Goal: Task Accomplishment & Management: Use online tool/utility

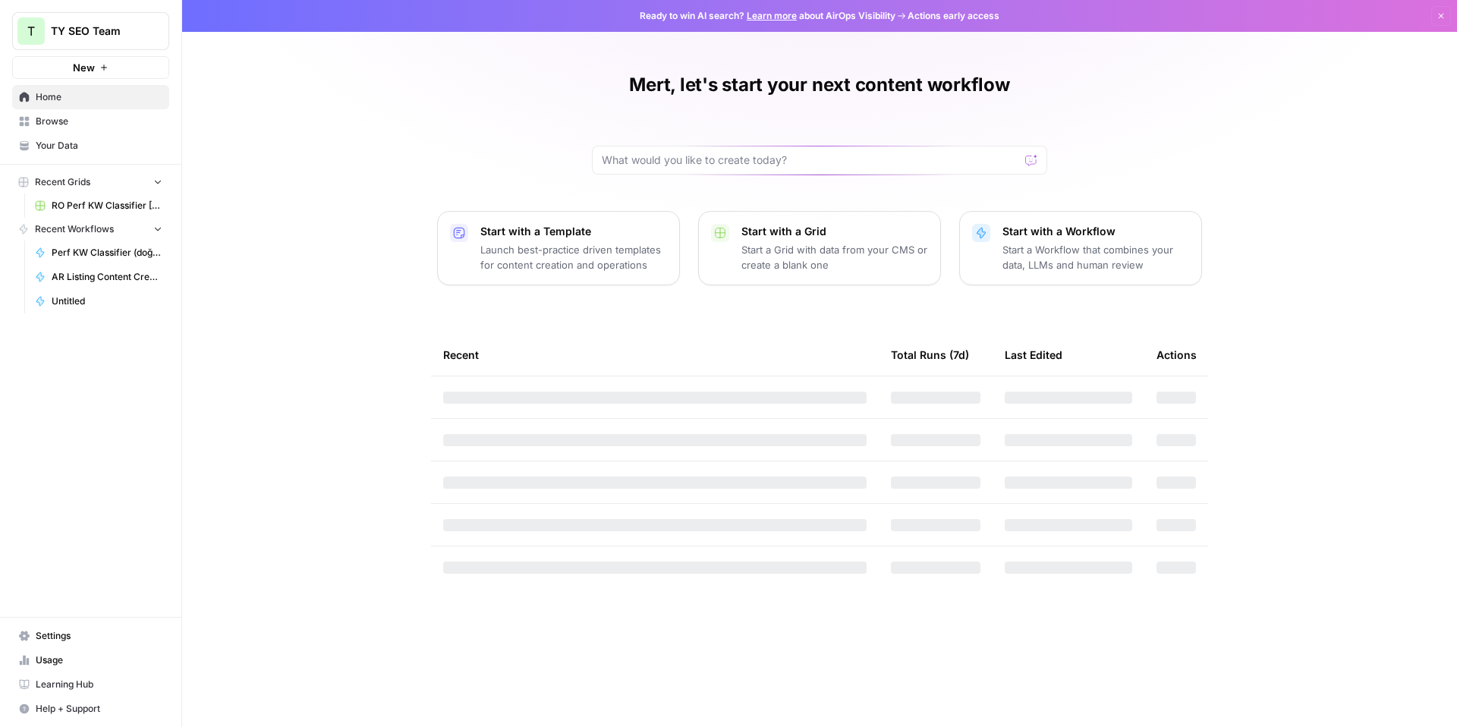
click at [114, 208] on span "RO Perf KW Classifier [Anil] Grid" at bounding box center [107, 206] width 111 height 14
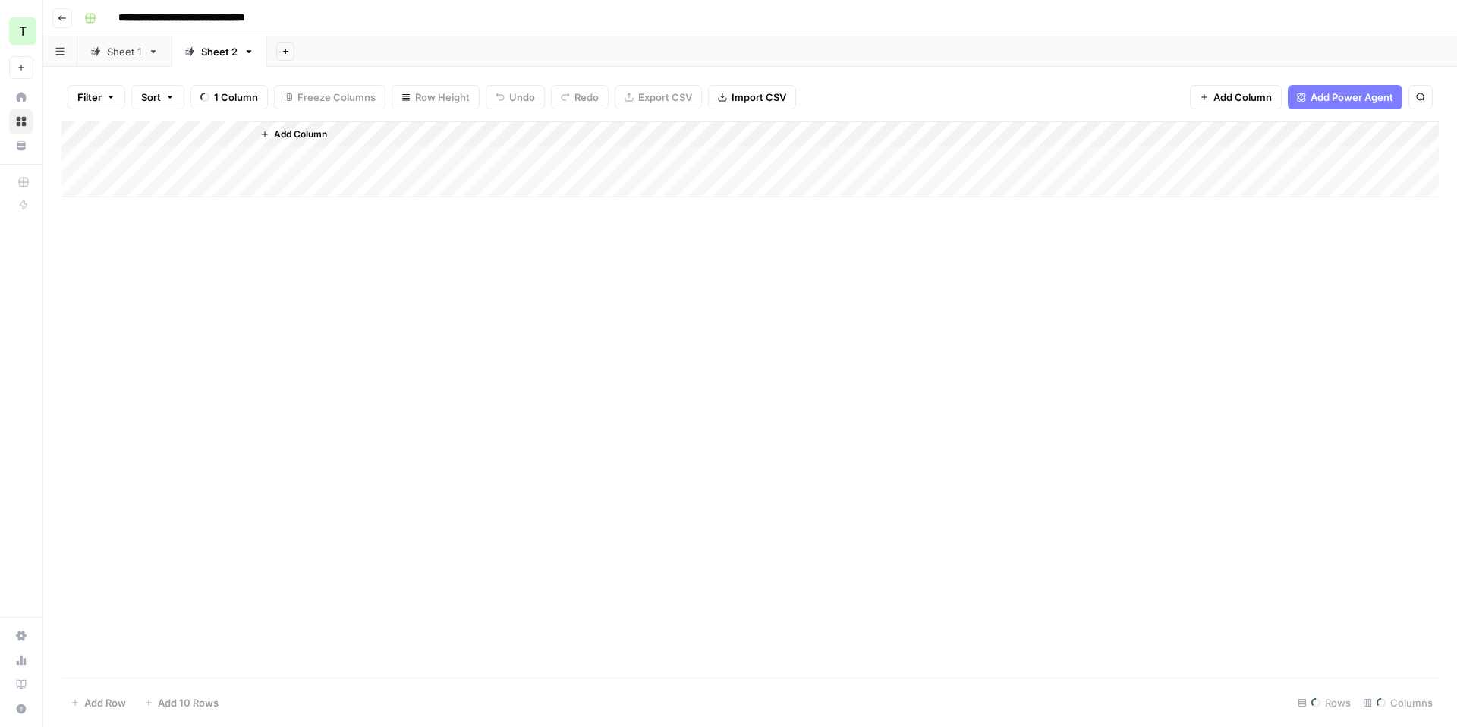
click at [143, 59] on link "Sheet 1" at bounding box center [124, 51] width 94 height 30
click at [153, 51] on icon "button" at bounding box center [153, 51] width 5 height 3
click at [502, 47] on div "Add Sheet" at bounding box center [862, 51] width 1190 height 30
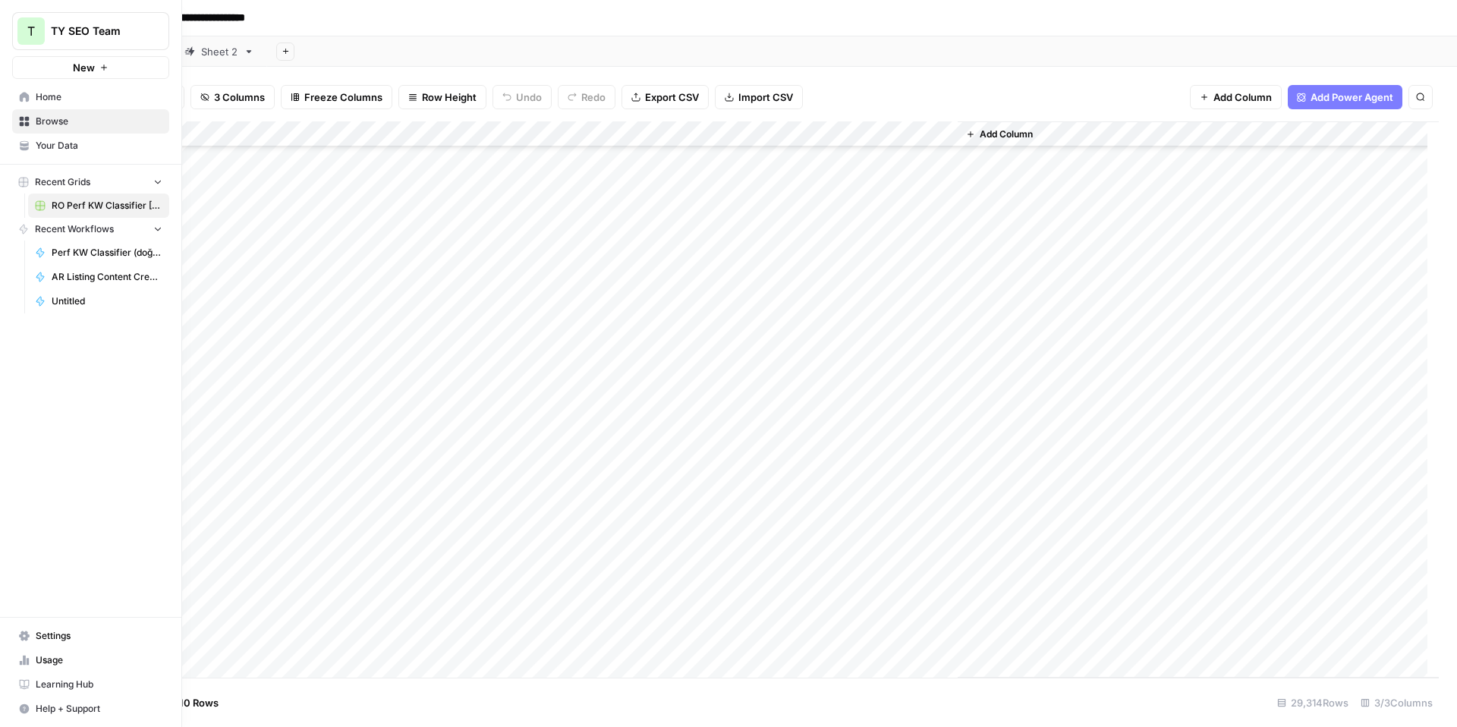
click at [59, 143] on span "Your Data" at bounding box center [99, 146] width 127 height 14
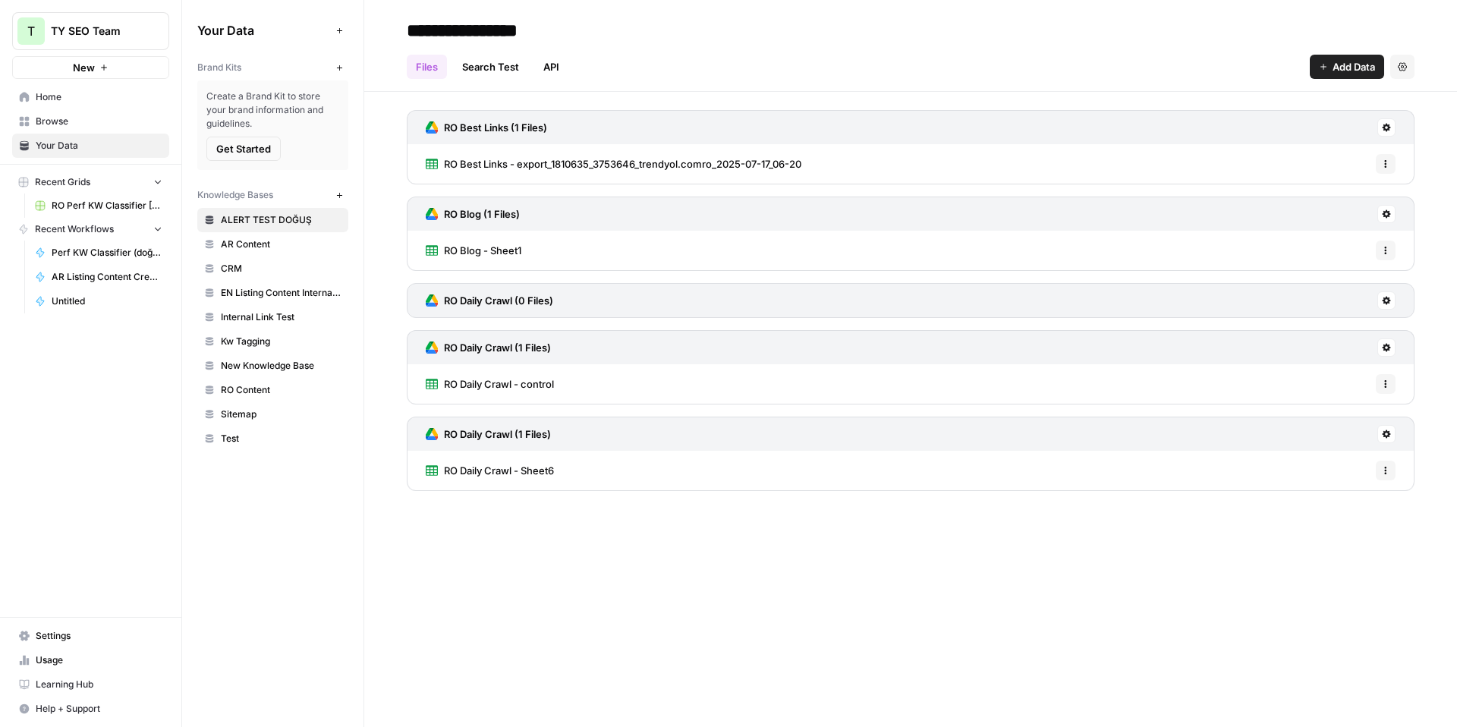
click at [761, 61] on div "Files Search Test API Add Data Settings" at bounding box center [911, 61] width 1008 height 36
click at [120, 128] on span "Browse" at bounding box center [99, 122] width 127 height 14
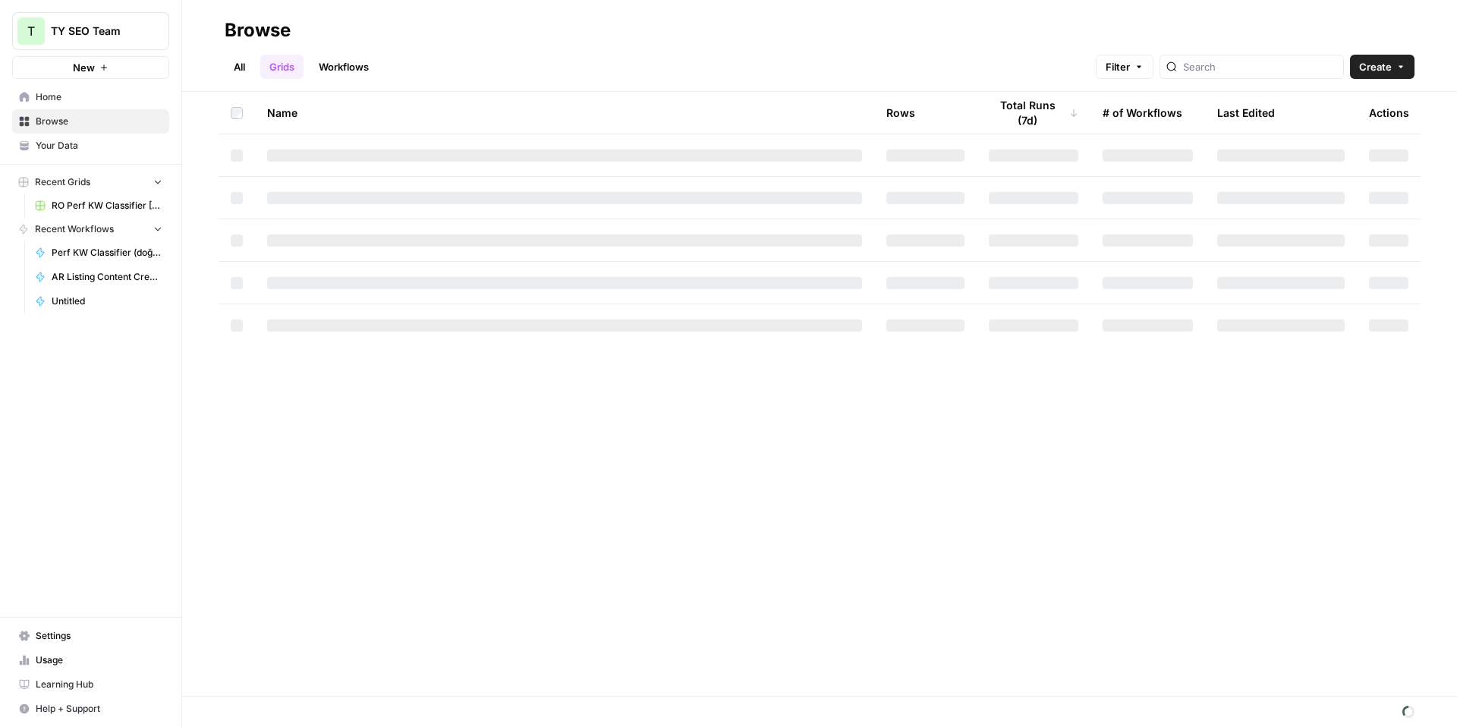
click at [335, 68] on link "Workflows" at bounding box center [344, 67] width 68 height 24
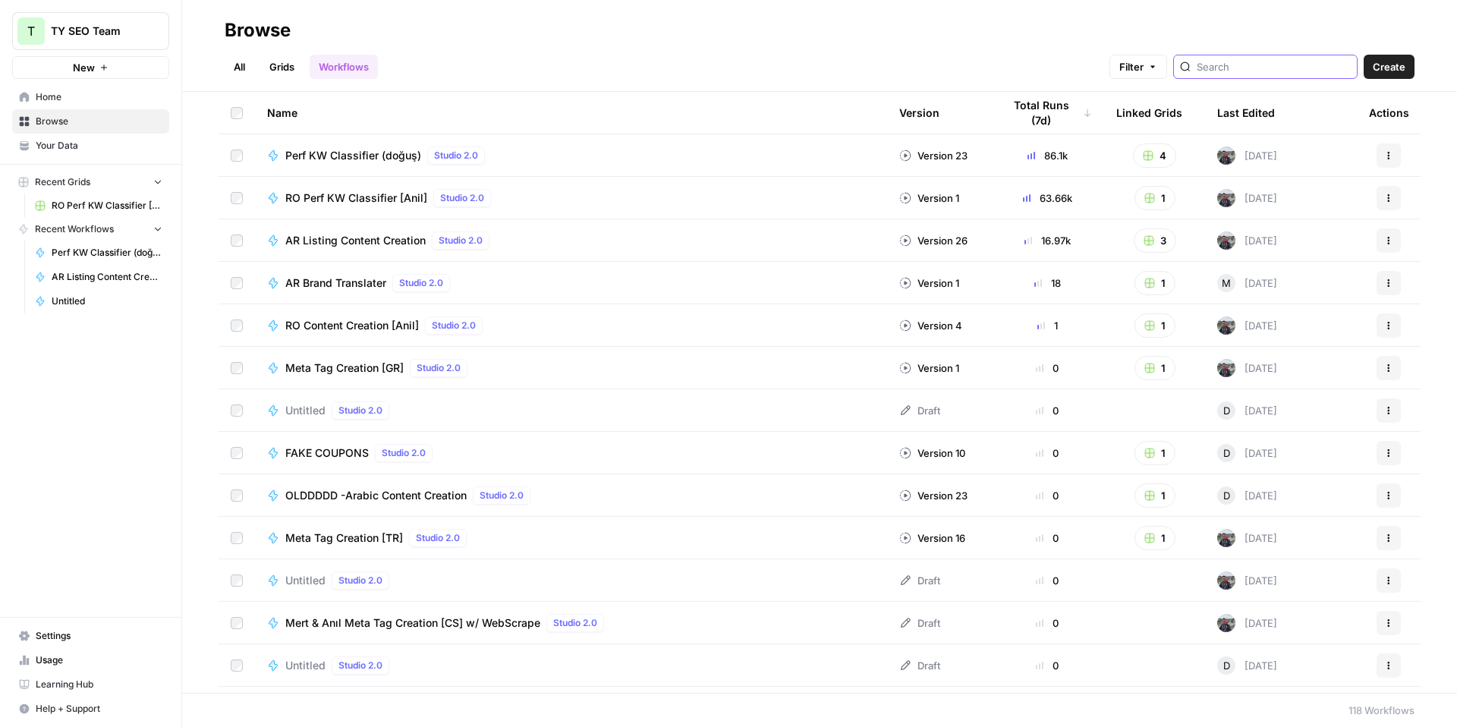
click at [1270, 67] on input "search" at bounding box center [1274, 66] width 154 height 15
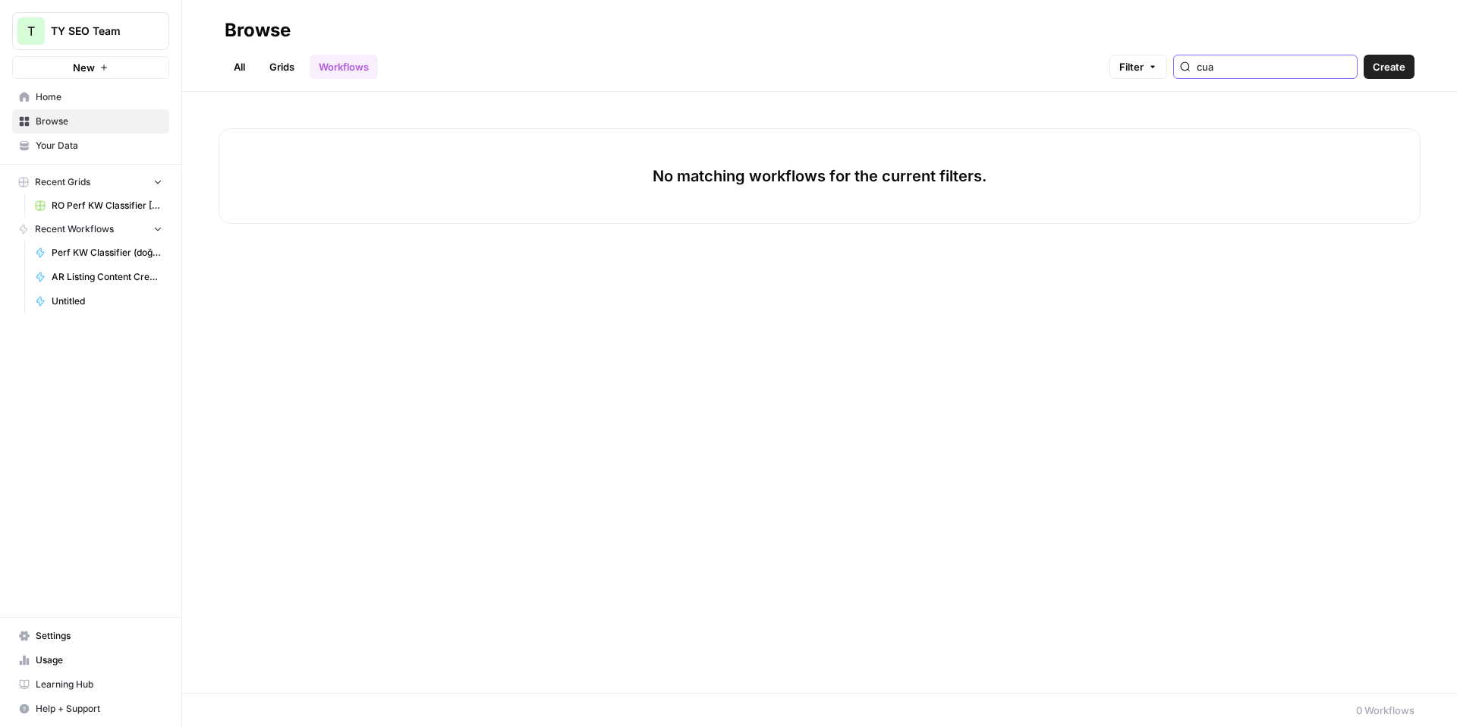
click at [1267, 66] on input "cua" at bounding box center [1274, 66] width 154 height 15
click at [1260, 64] on input "cuma" at bounding box center [1274, 66] width 154 height 15
click at [1346, 67] on input "cuma" at bounding box center [1274, 66] width 154 height 15
type input "cuma"
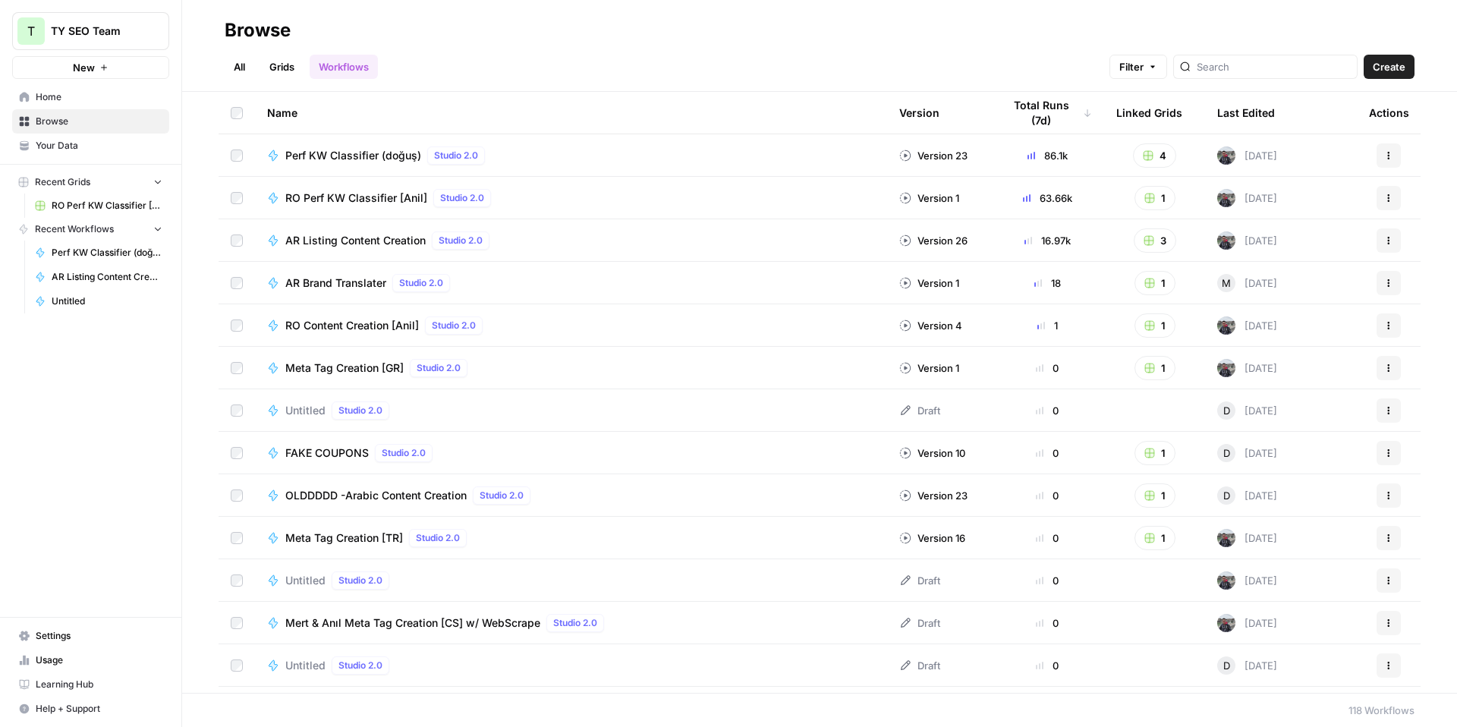
click at [279, 70] on link "Grids" at bounding box center [281, 67] width 43 height 24
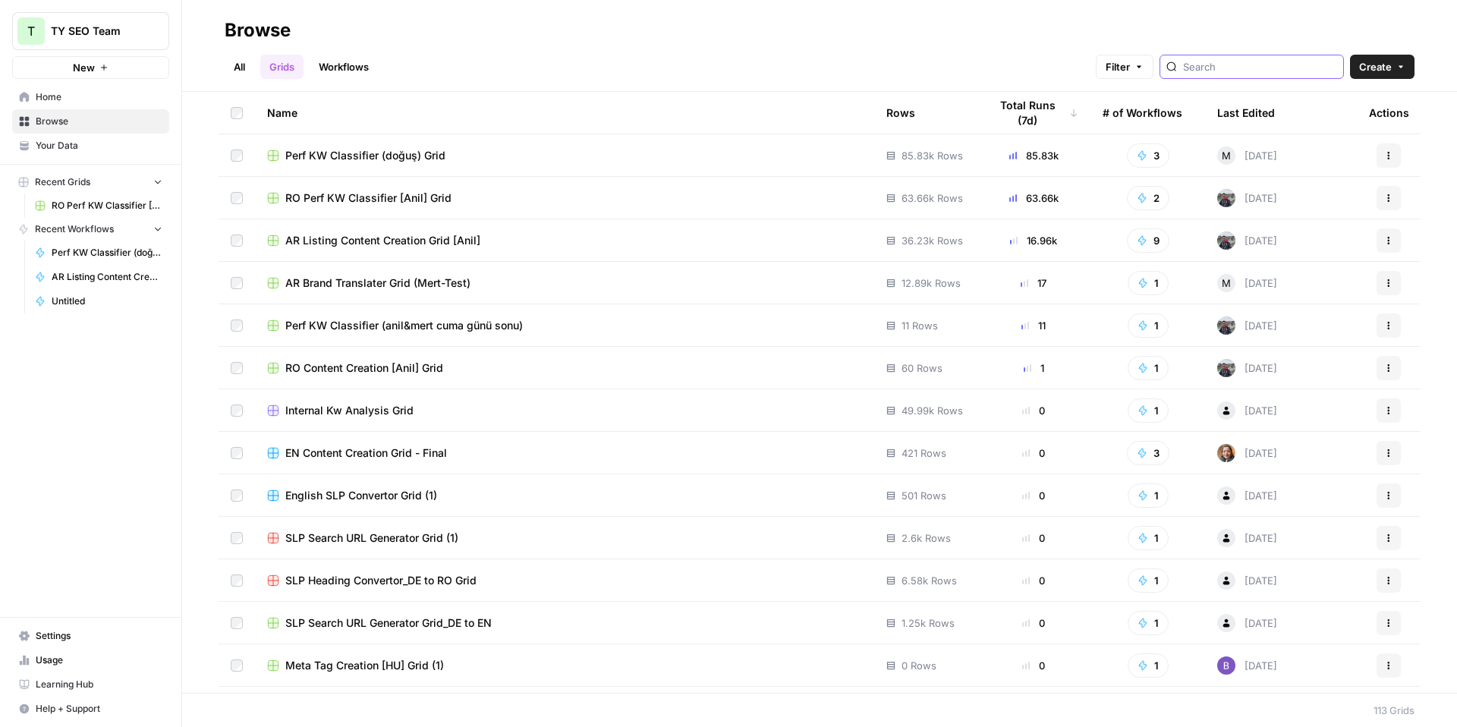
click at [1268, 62] on input "search" at bounding box center [1260, 66] width 154 height 15
click at [1377, 333] on button "Actions" at bounding box center [1389, 325] width 24 height 24
click at [450, 326] on span "Perf KW Classifier (anil&mert cuma günü sonu)" at bounding box center [404, 325] width 238 height 15
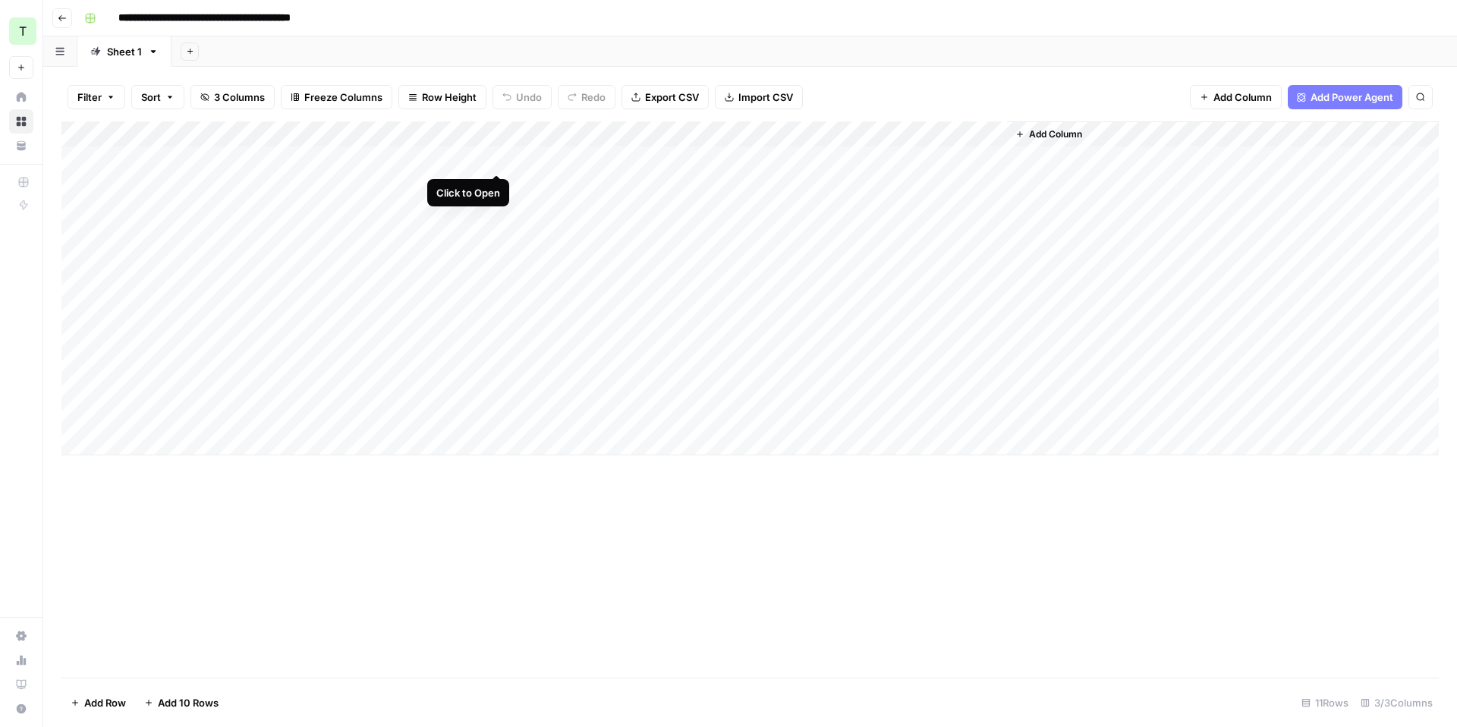
click at [500, 156] on div "Add Column" at bounding box center [749, 288] width 1377 height 334
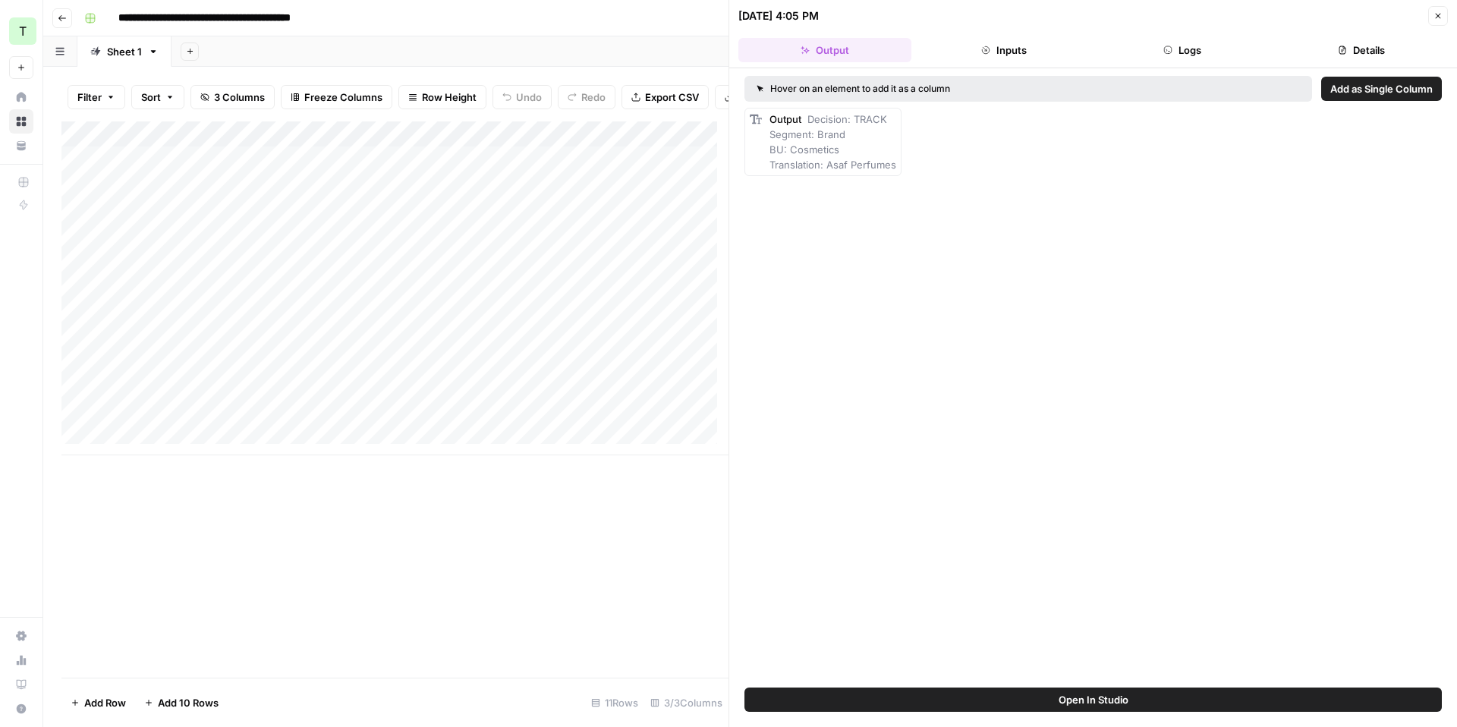
click at [1015, 46] on button "Inputs" at bounding box center [1004, 50] width 173 height 24
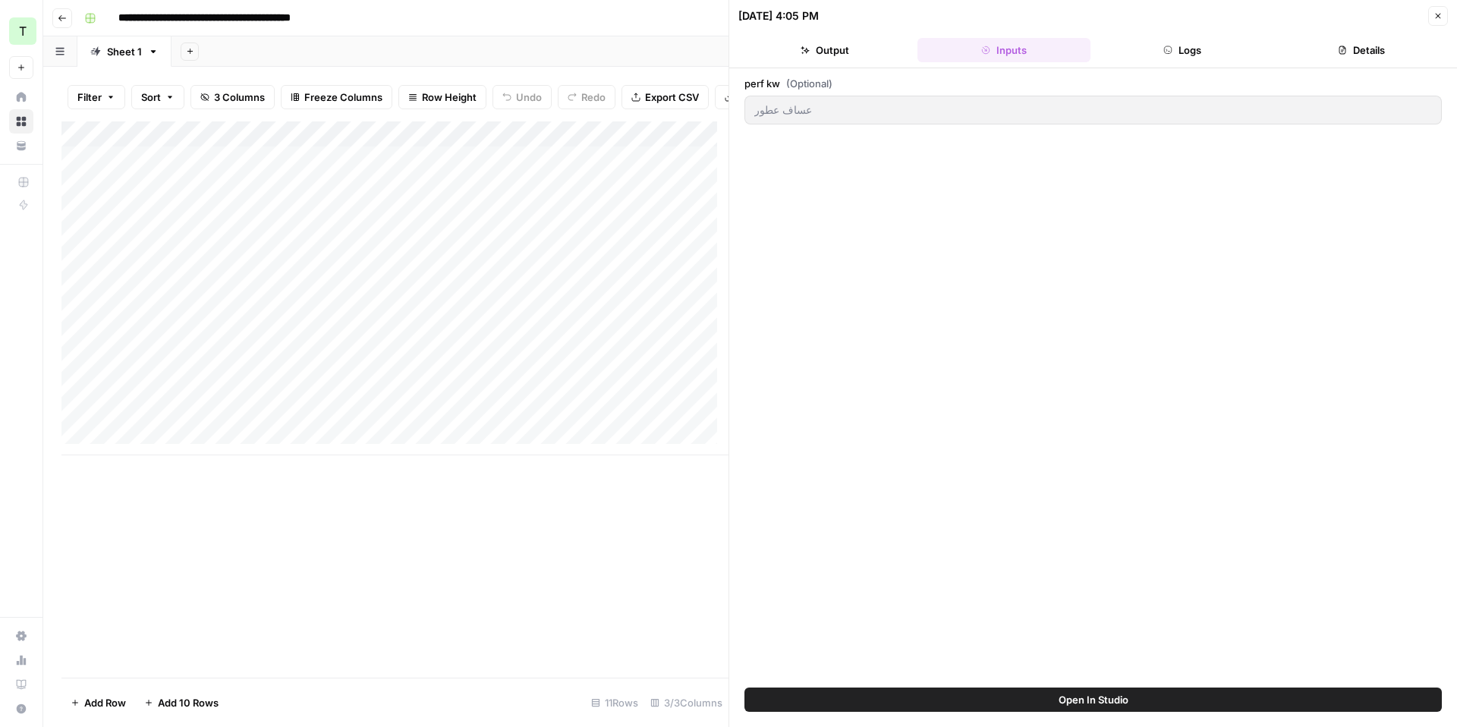
click at [792, 43] on button "Output" at bounding box center [824, 50] width 173 height 24
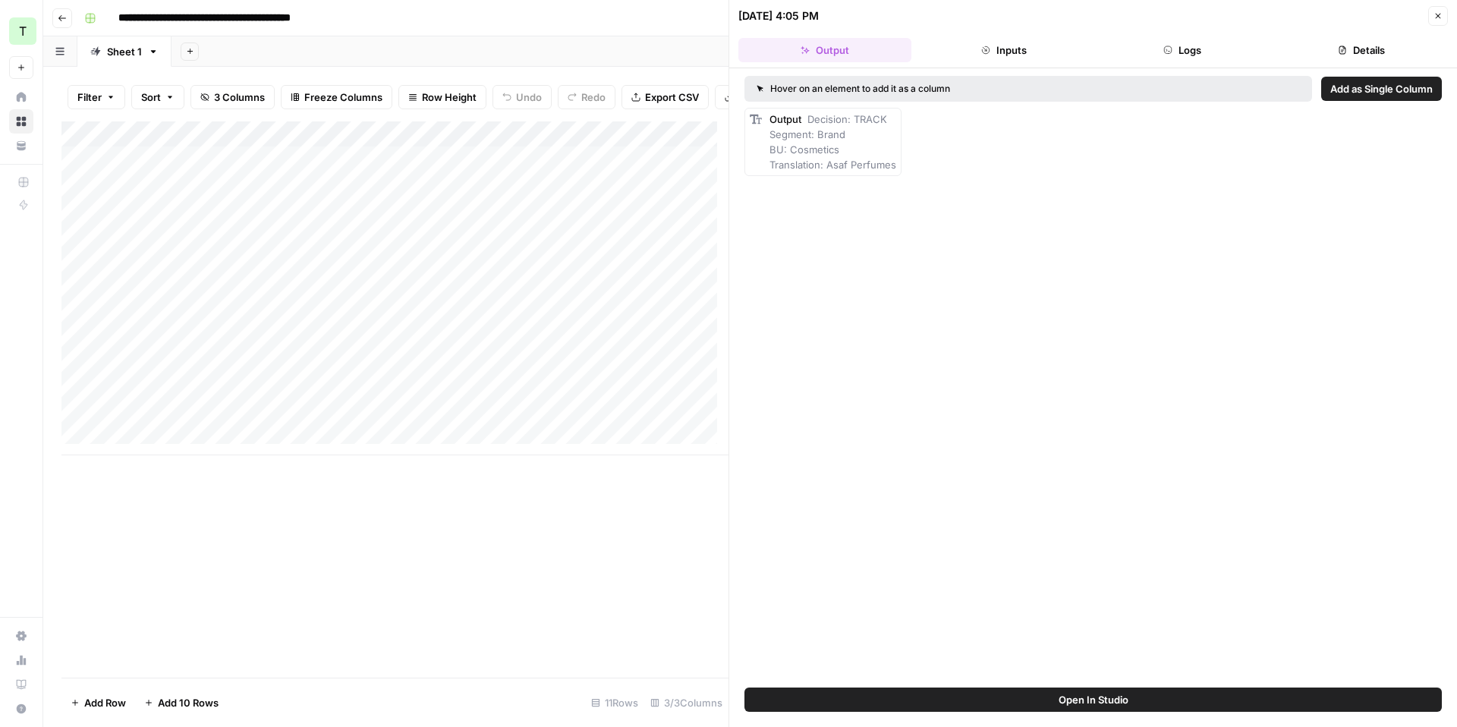
click at [1390, 52] on button "Details" at bounding box center [1361, 50] width 173 height 24
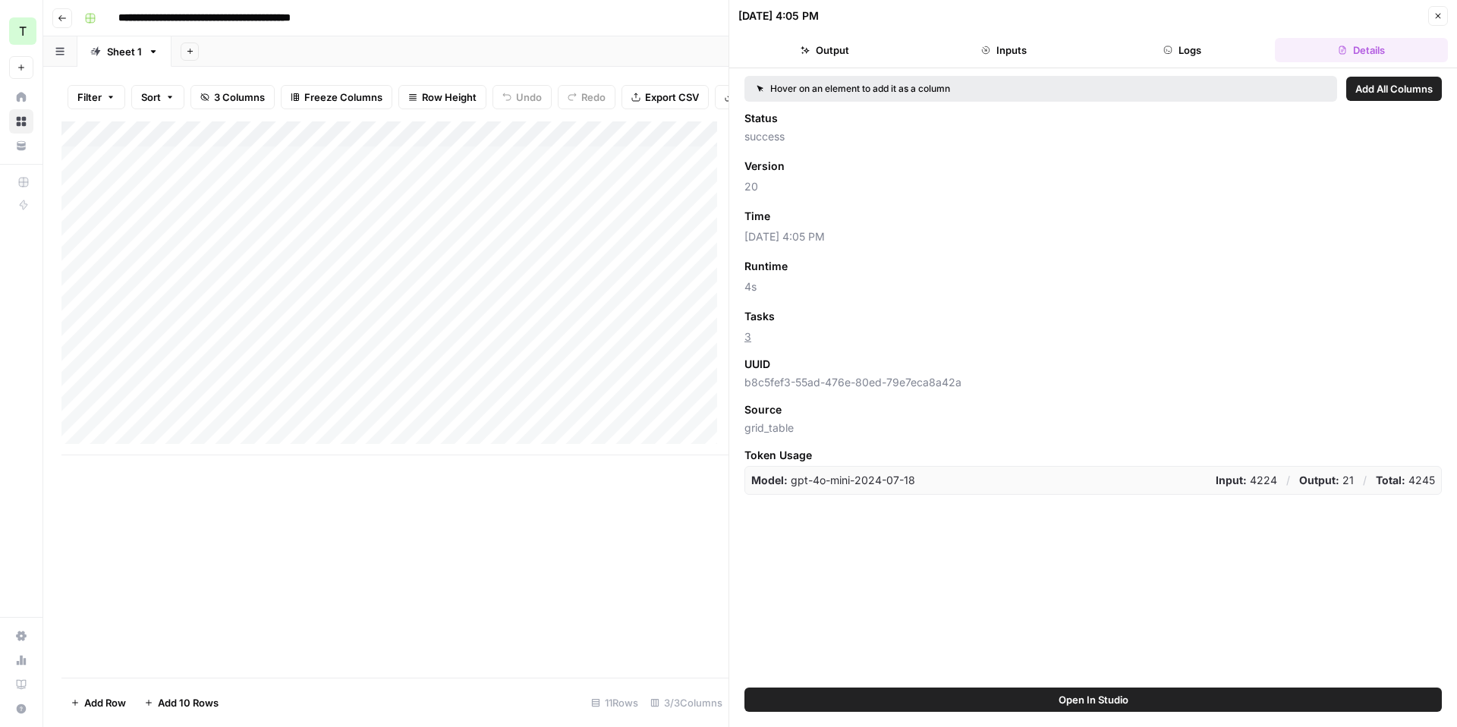
click at [1207, 46] on button "Logs" at bounding box center [1183, 50] width 173 height 24
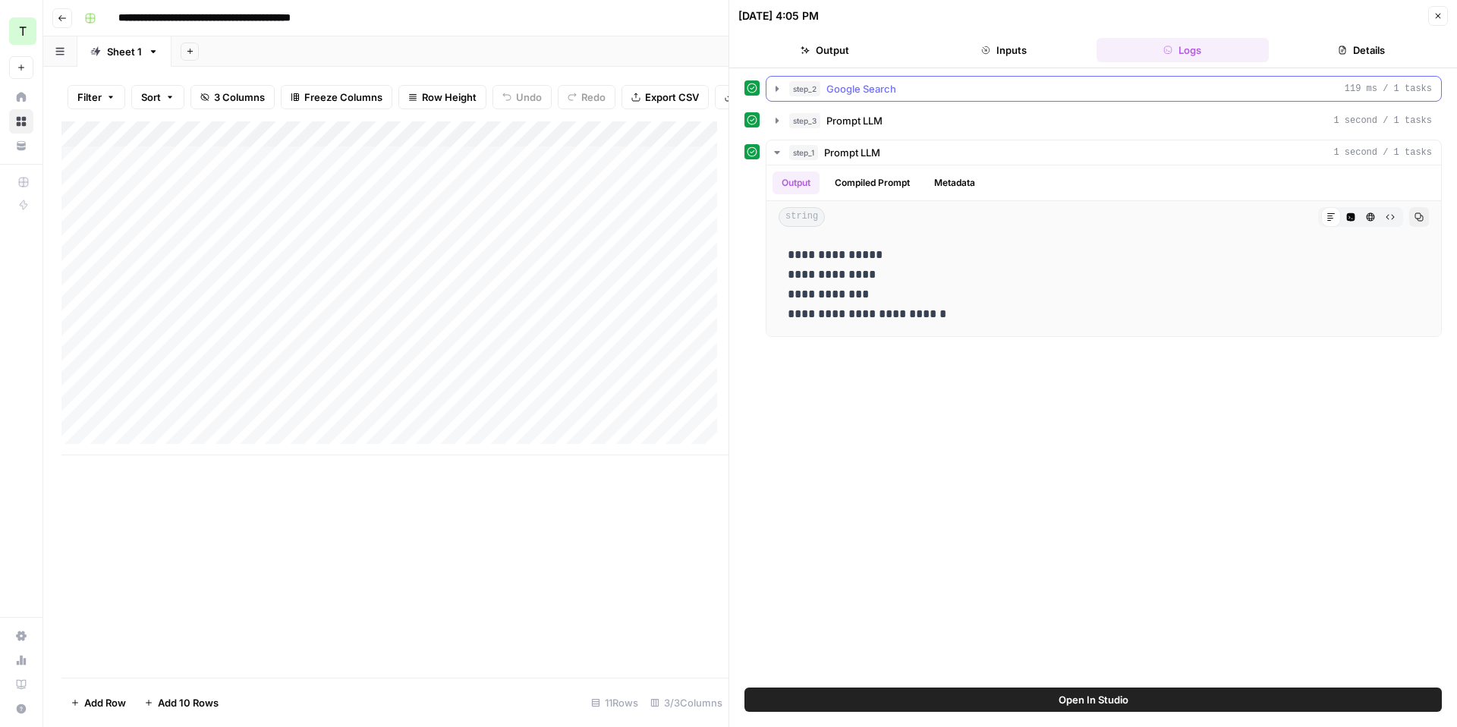
click at [770, 87] on button "step_2 Google Search 119 ms / 1 tasks" at bounding box center [1104, 89] width 675 height 24
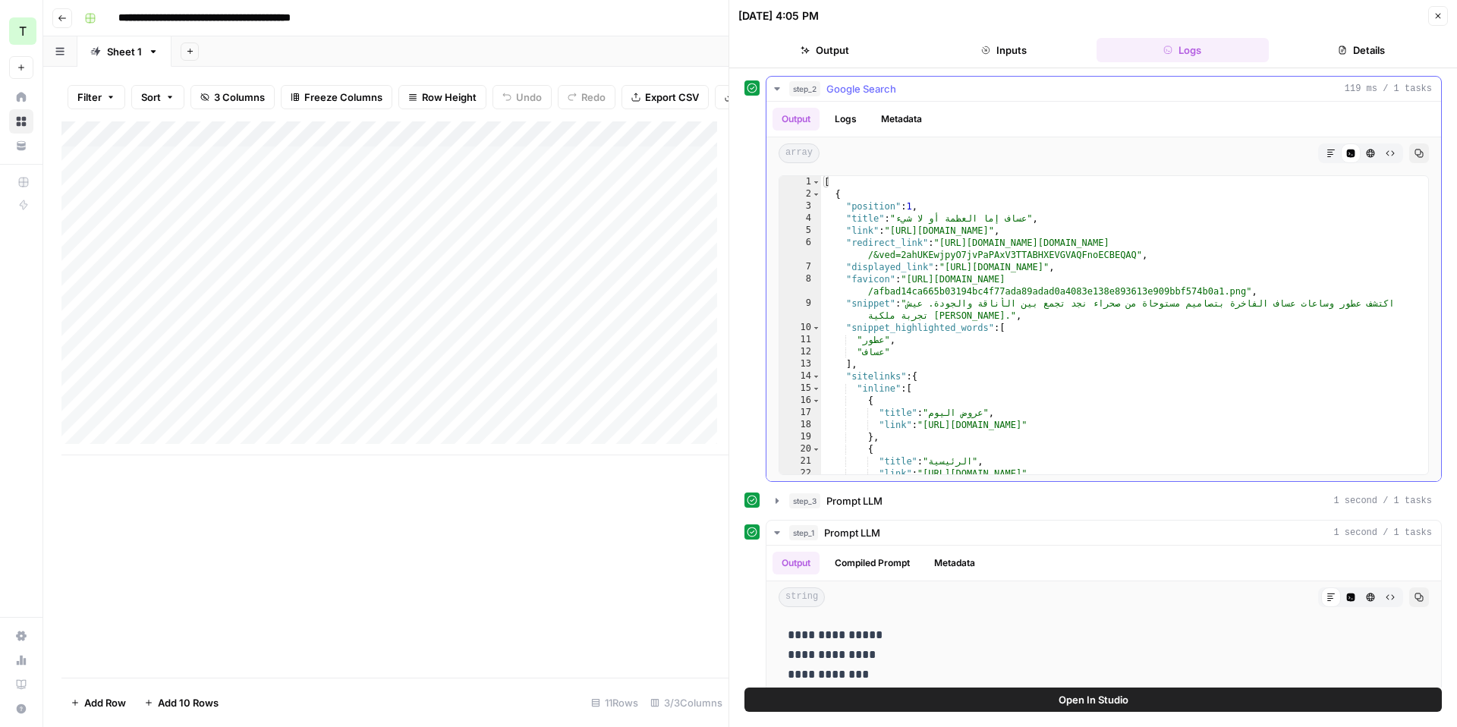
click at [770, 87] on button "step_2 Google Search 119 ms / 1 tasks" at bounding box center [1104, 89] width 675 height 24
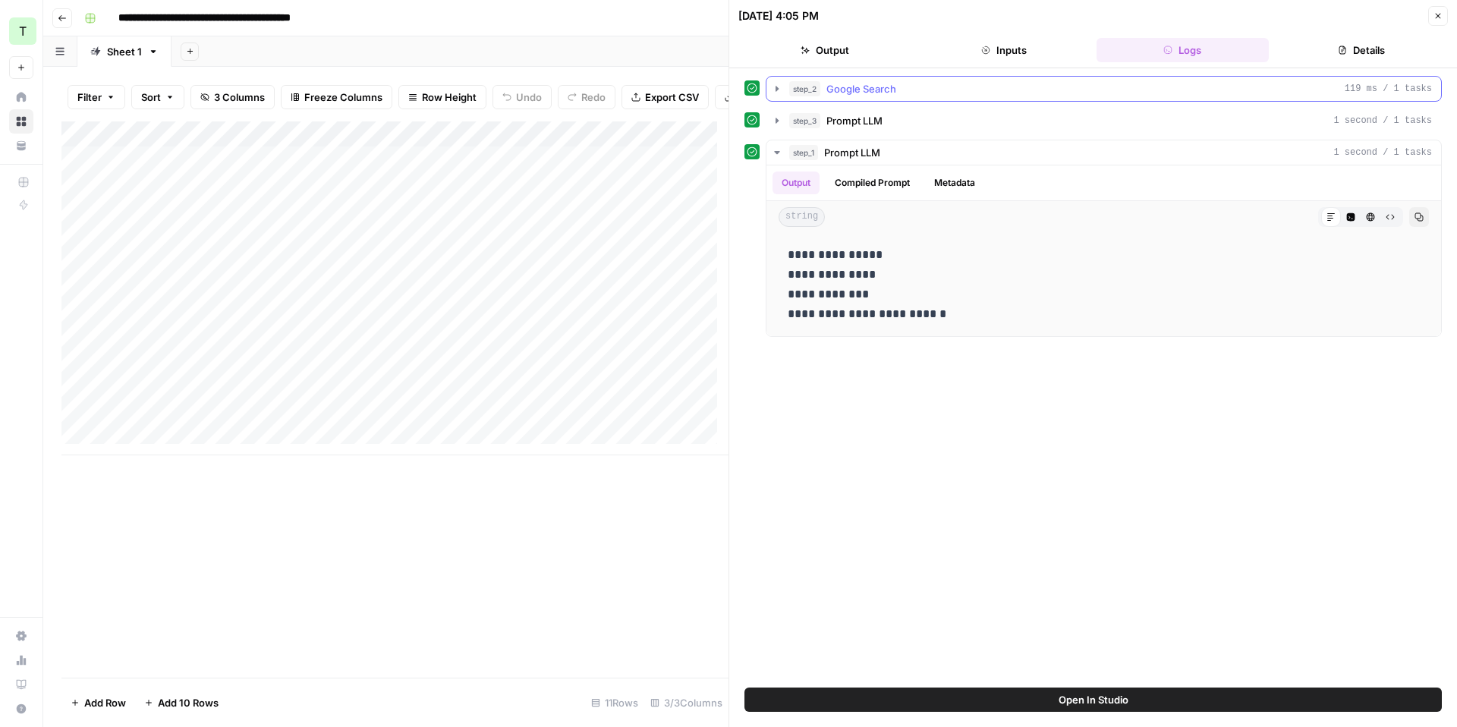
click at [774, 83] on icon "button" at bounding box center [777, 89] width 12 height 12
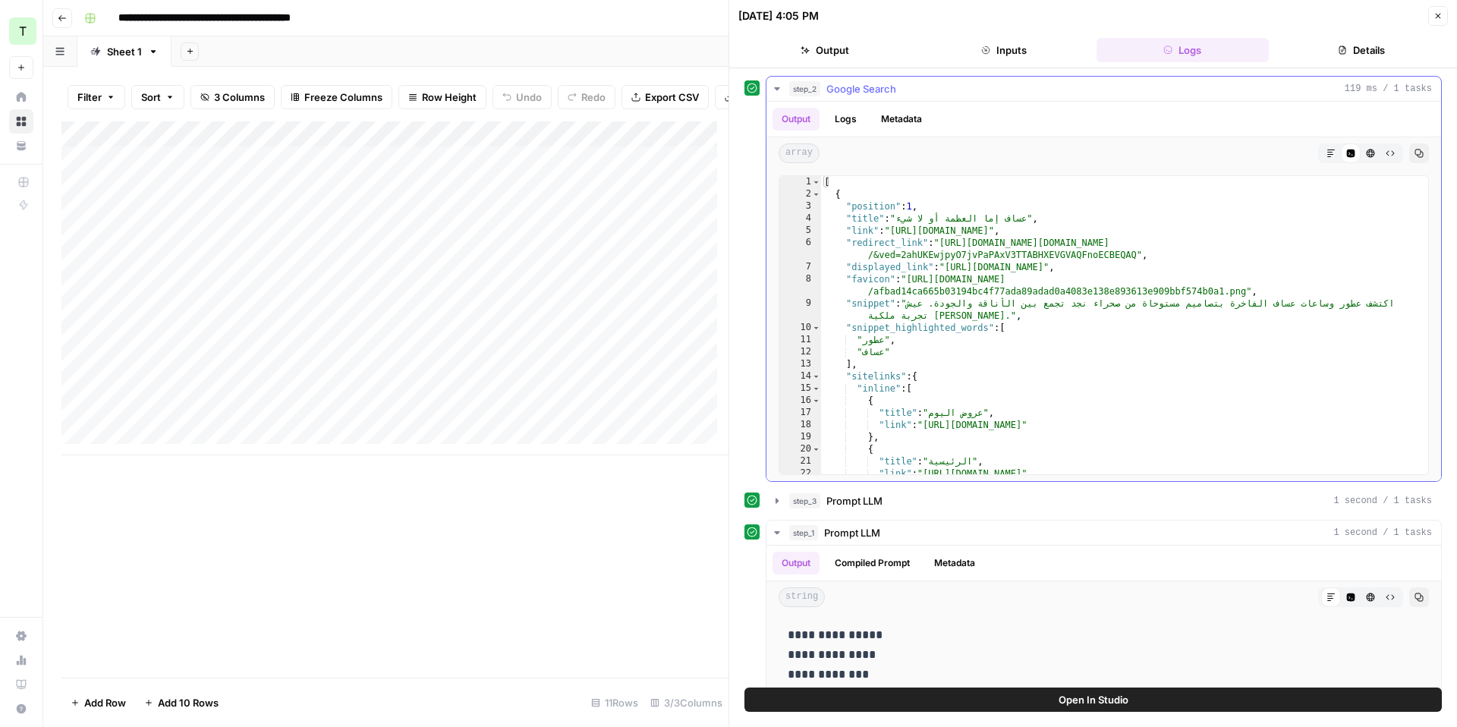
click at [774, 83] on icon "button" at bounding box center [777, 89] width 12 height 12
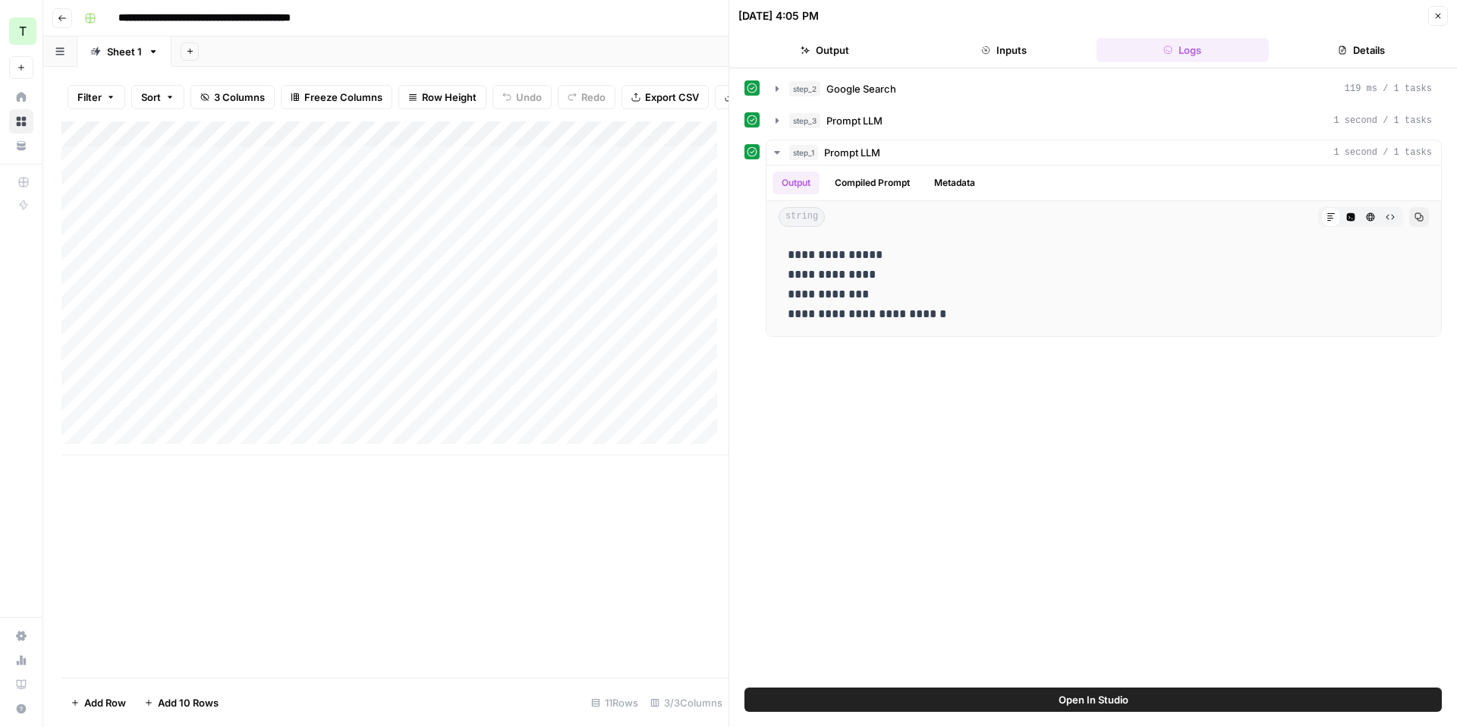
click at [773, 87] on icon "button" at bounding box center [777, 89] width 12 height 12
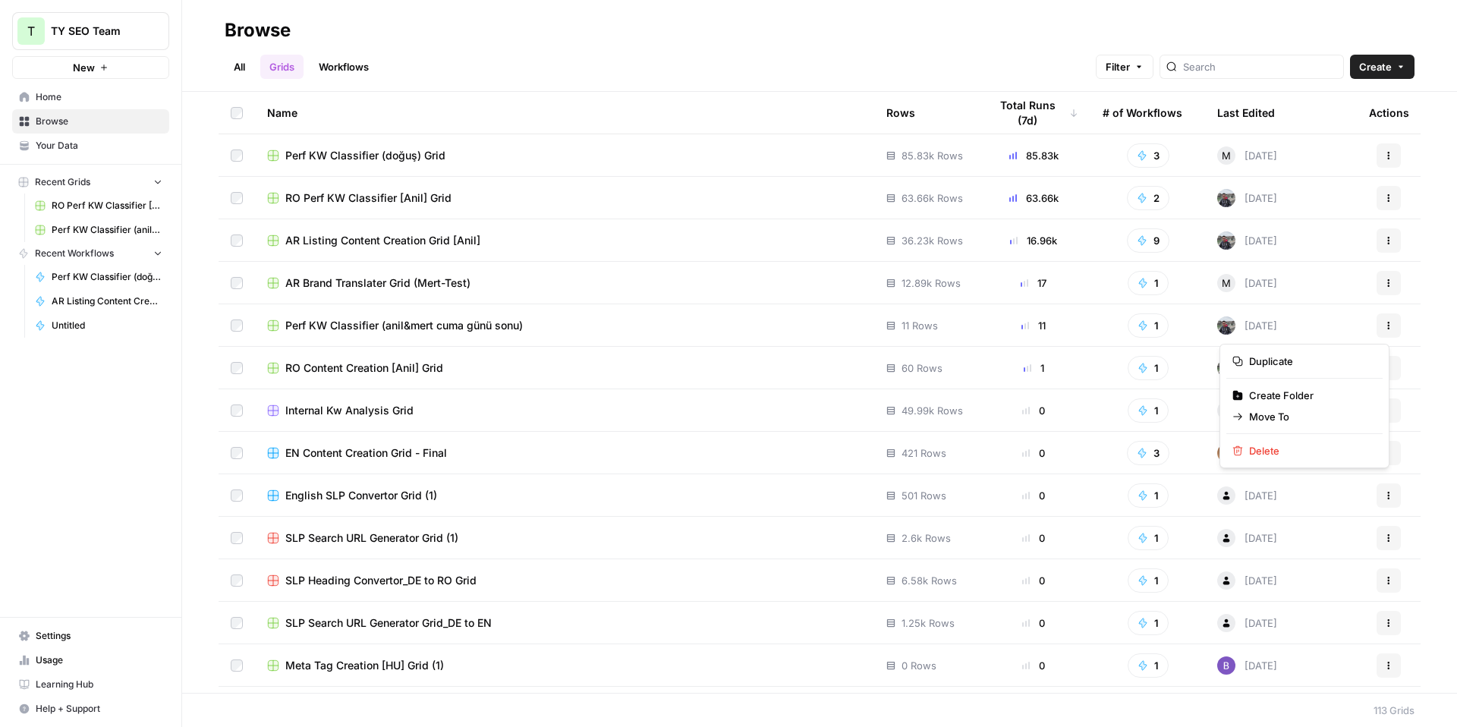
click at [1384, 327] on icon "button" at bounding box center [1388, 325] width 9 height 9
click at [1384, 328] on icon "button" at bounding box center [1388, 325] width 9 height 9
click at [421, 329] on span "Perf KW Classifier (anil&mert cuma günü sonu)" at bounding box center [404, 325] width 238 height 15
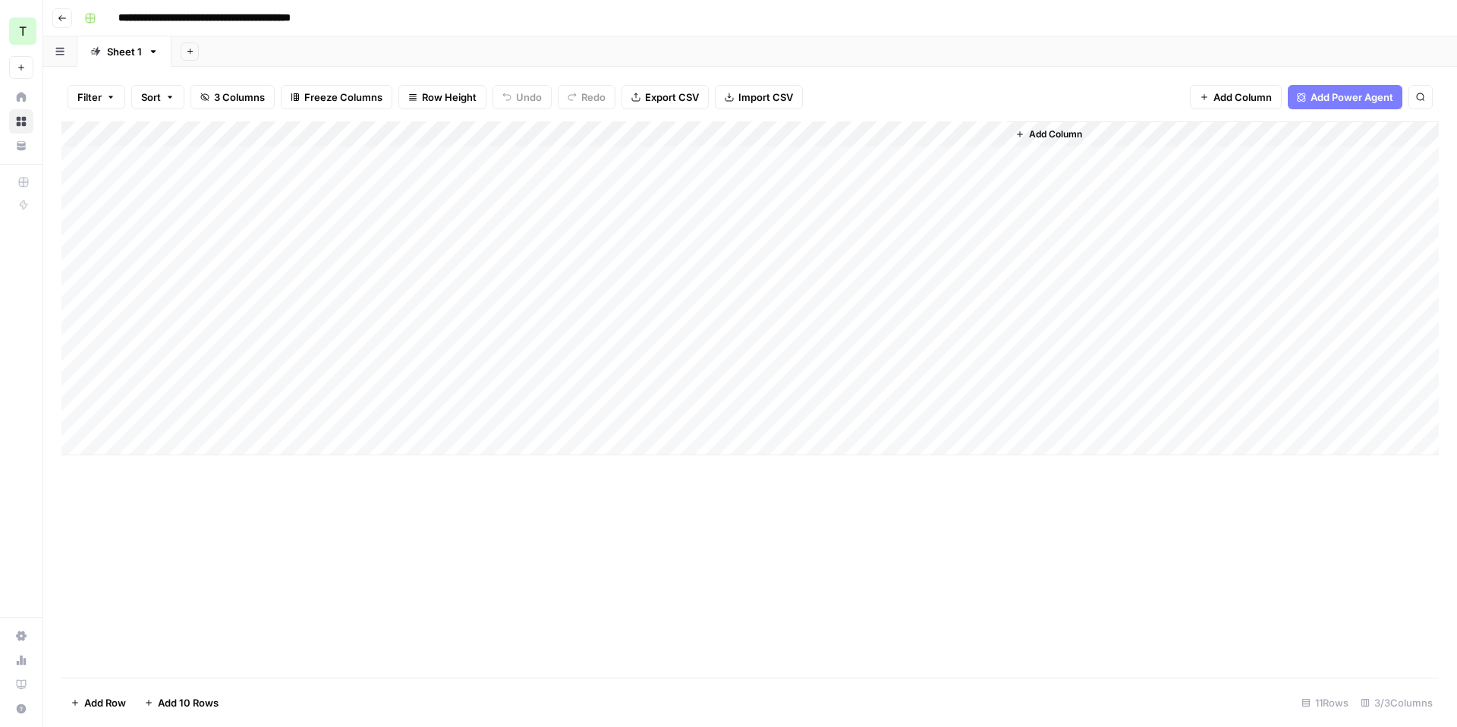
click at [171, 21] on input "**********" at bounding box center [240, 18] width 256 height 24
click at [262, 41] on div "Add Sheet" at bounding box center [815, 51] width 1286 height 30
click at [500, 136] on div "Add Column" at bounding box center [749, 288] width 1377 height 334
click at [426, 288] on span "Edit Workflow" at bounding box center [429, 282] width 133 height 15
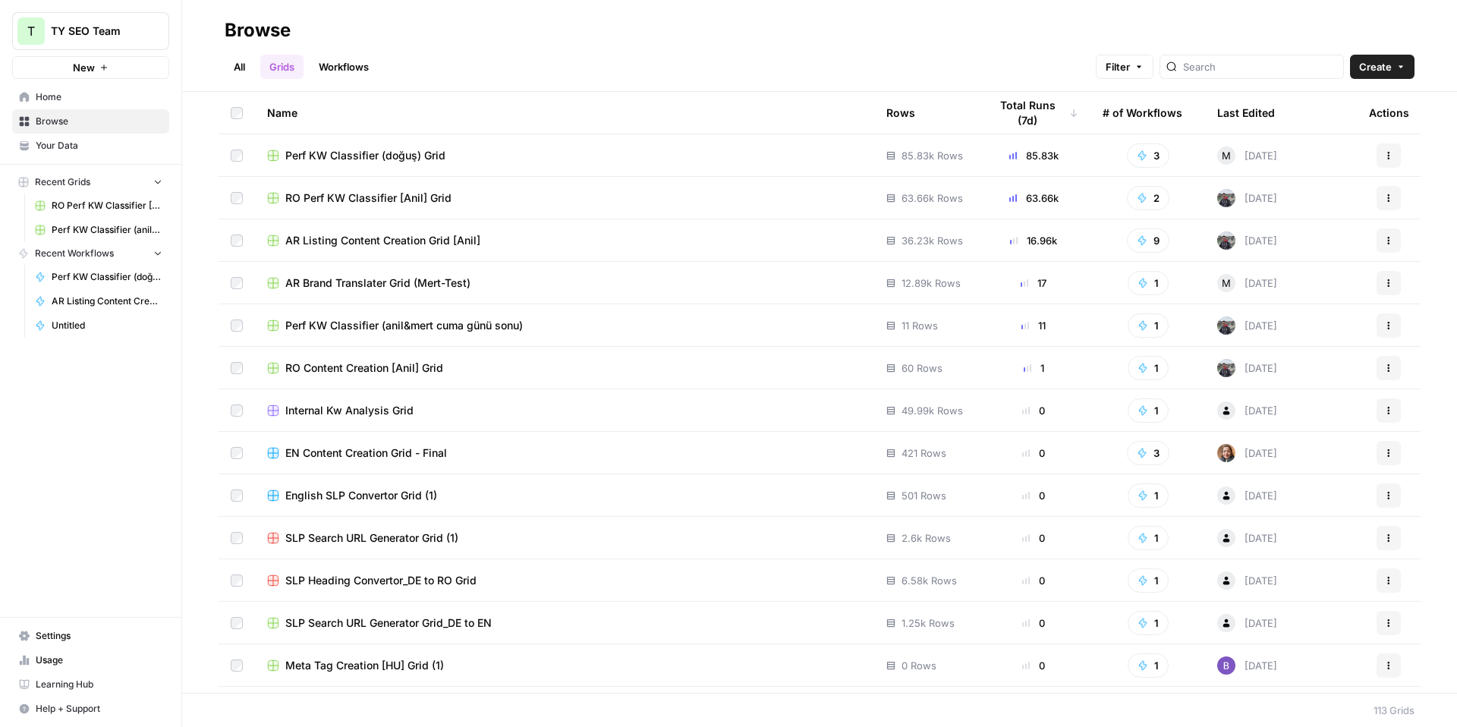
click at [362, 68] on link "Workflows" at bounding box center [344, 67] width 68 height 24
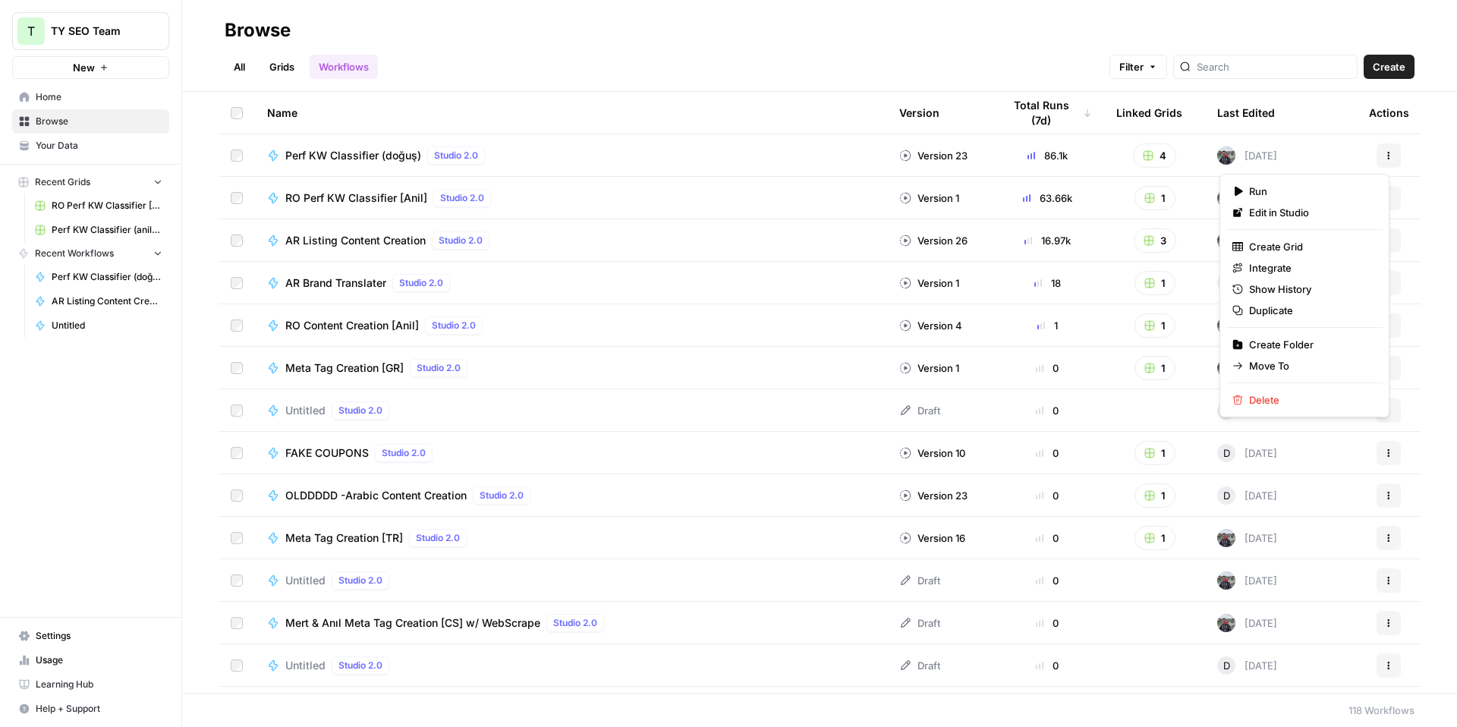
click at [1384, 151] on icon "button" at bounding box center [1388, 155] width 9 height 9
click at [379, 148] on span "Perf KW Classifier (doğuş)" at bounding box center [353, 155] width 136 height 15
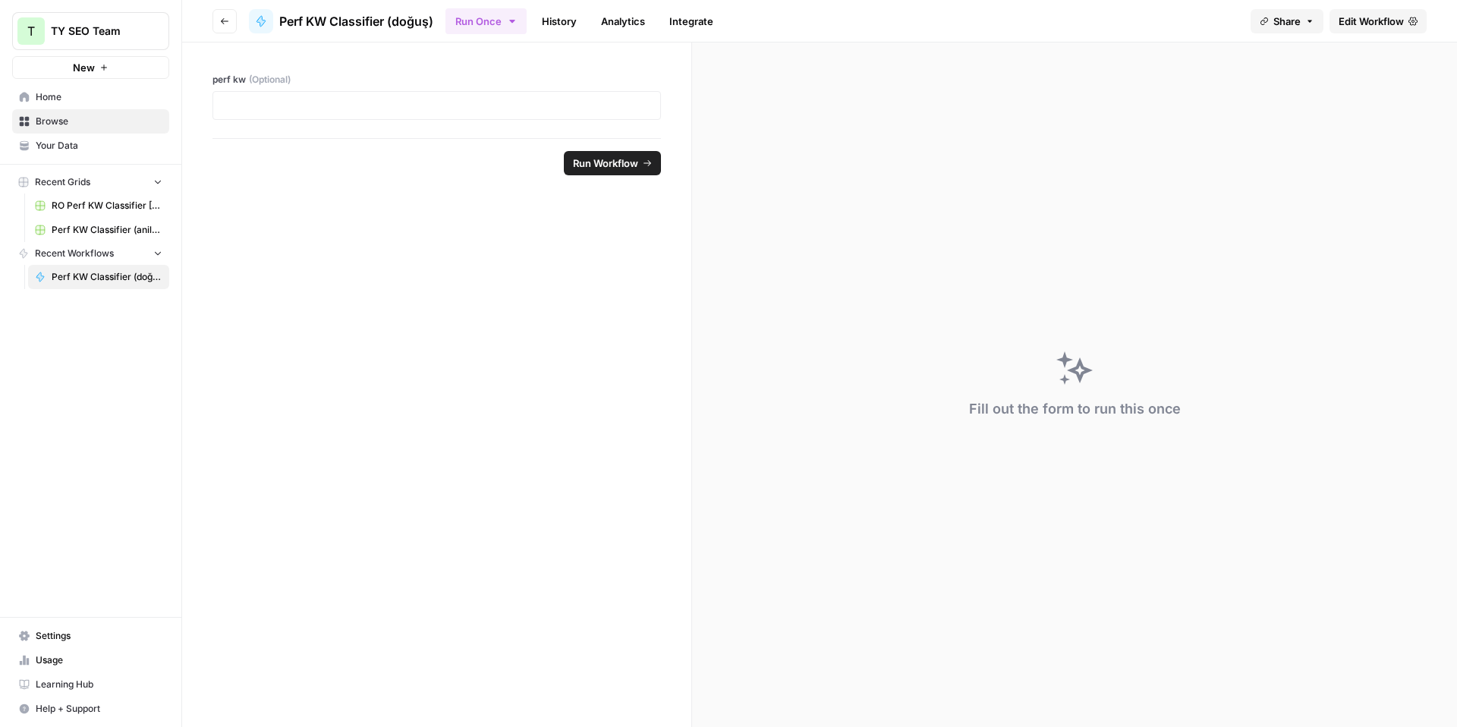
click at [218, 19] on button "Go back" at bounding box center [225, 21] width 24 height 24
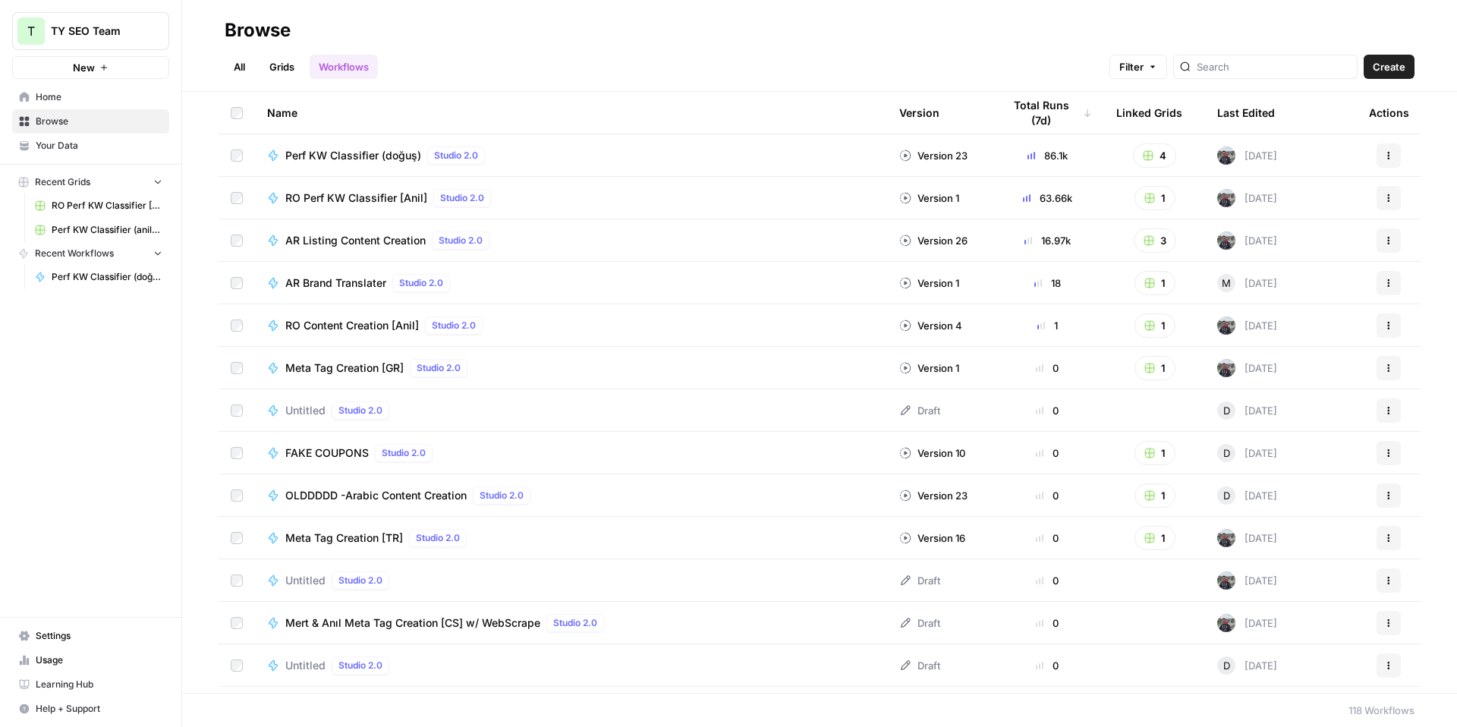
click at [1384, 151] on icon "button" at bounding box center [1388, 155] width 9 height 9
click at [1336, 209] on span "Edit in Studio" at bounding box center [1309, 212] width 121 height 15
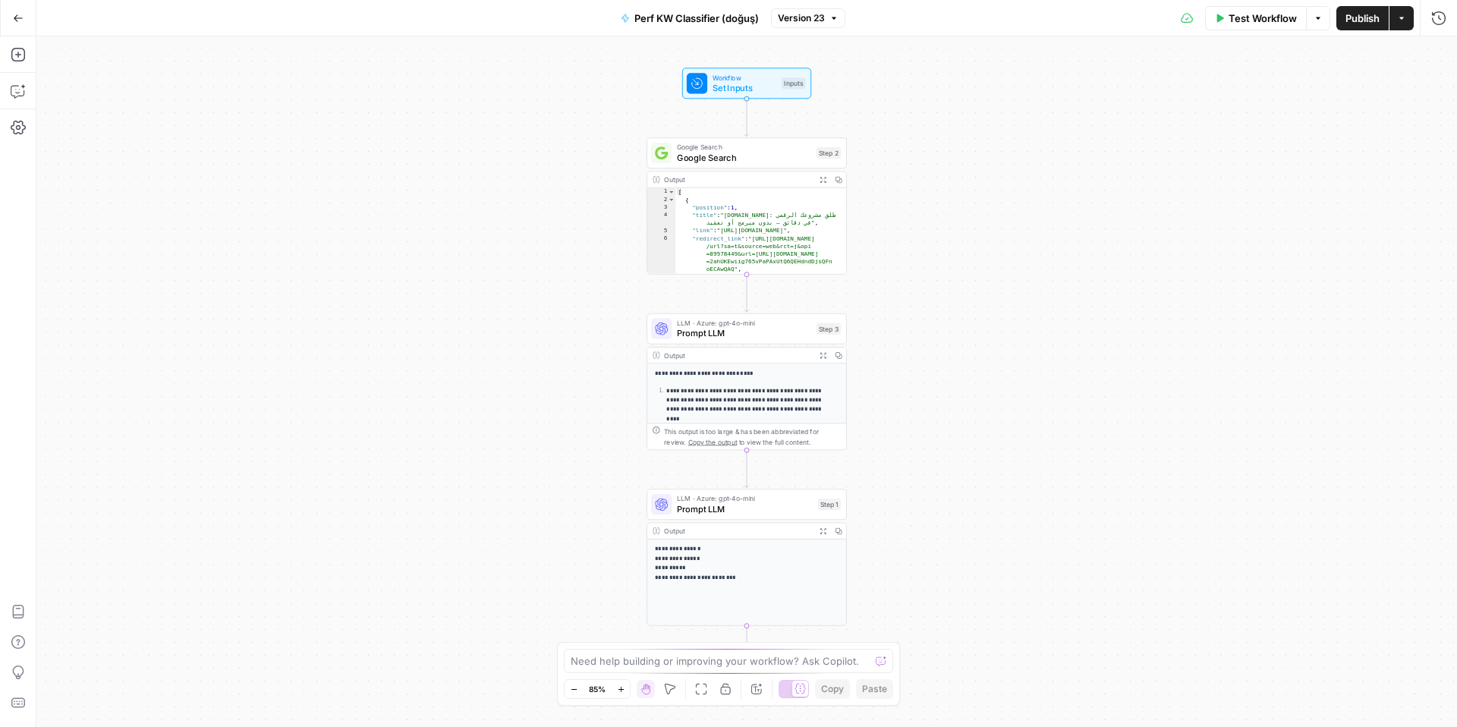
click at [767, 367] on div "**********" at bounding box center [746, 499] width 199 height 270
click at [770, 335] on span "Prompt LLM" at bounding box center [744, 333] width 134 height 13
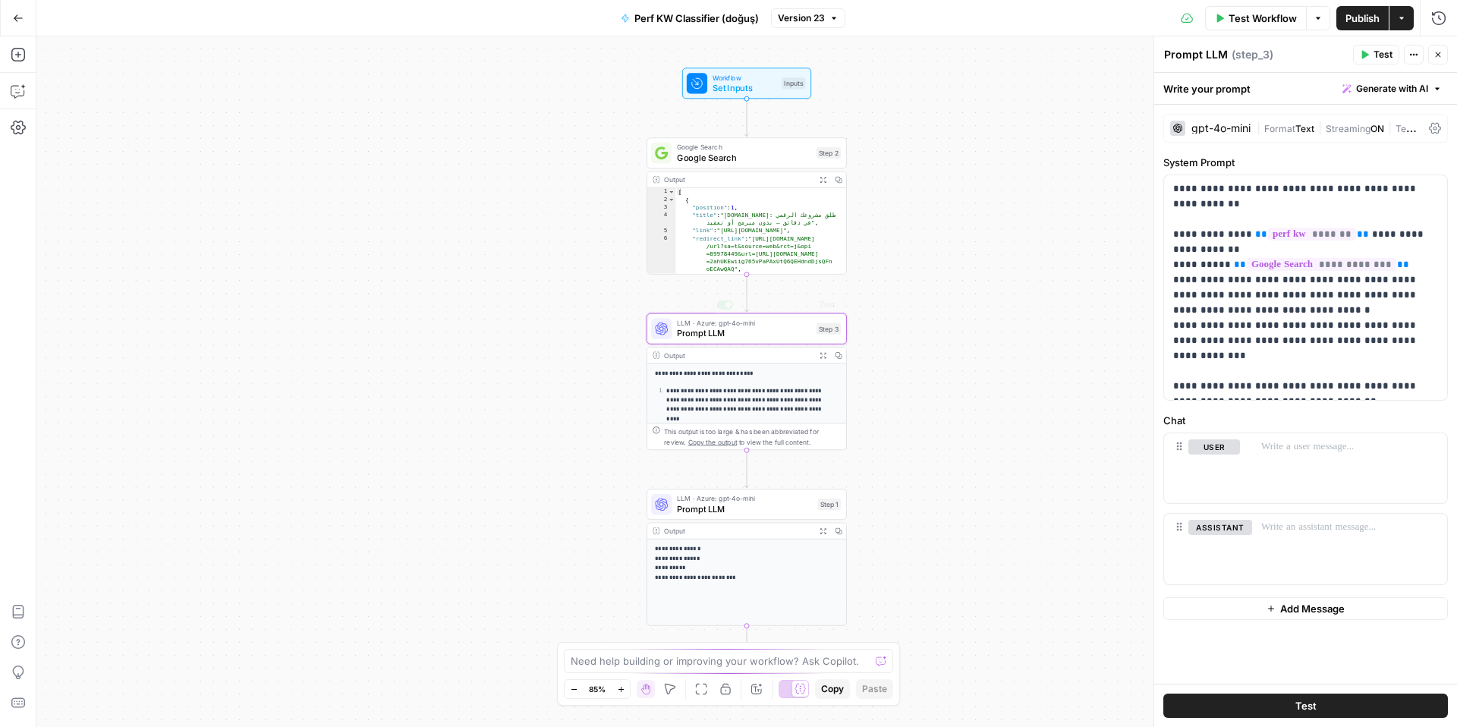
click at [764, 373] on p "**********" at bounding box center [742, 373] width 174 height 9
click at [774, 562] on p "**********" at bounding box center [747, 563] width 184 height 38
click at [759, 508] on span "Prompt LLM" at bounding box center [745, 508] width 136 height 13
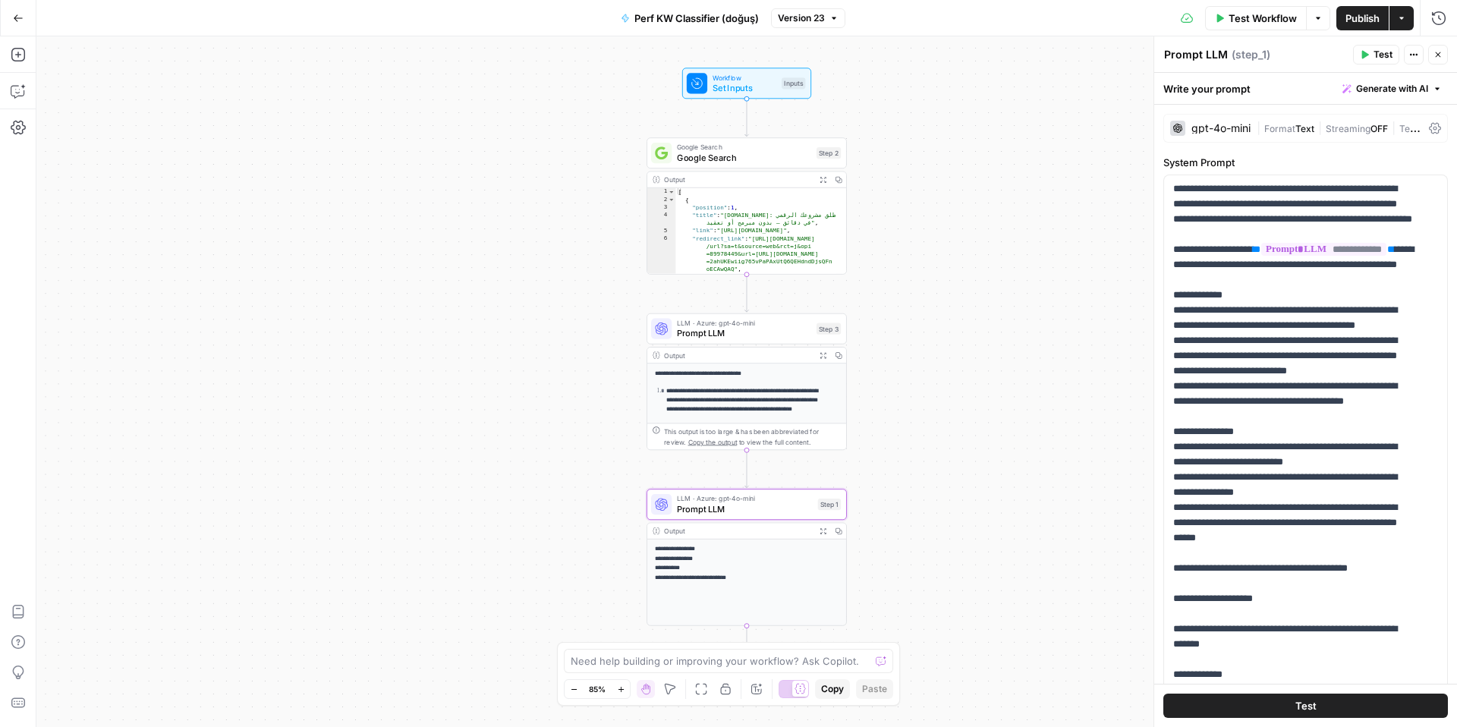
click at [744, 19] on span "Perf KW Classifier (doğuş)" at bounding box center [696, 18] width 124 height 15
click at [170, 115] on input "Perf KW Classifier (doğuş)" at bounding box center [178, 113] width 252 height 15
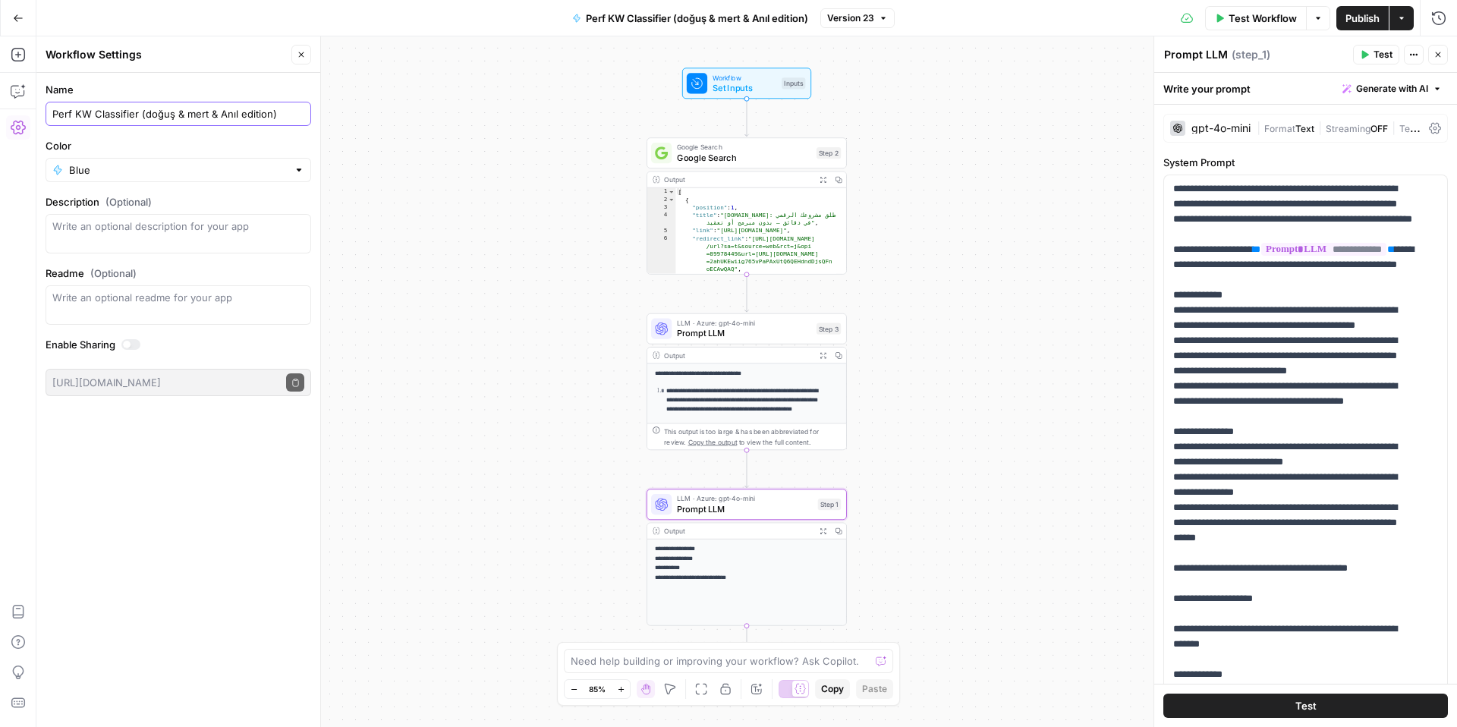
type input "Perf KW Classifier (doğuş & mert & Anıl edition)"
click at [294, 138] on label "Color" at bounding box center [179, 145] width 266 height 15
click at [288, 162] on input "Blue" at bounding box center [178, 169] width 219 height 15
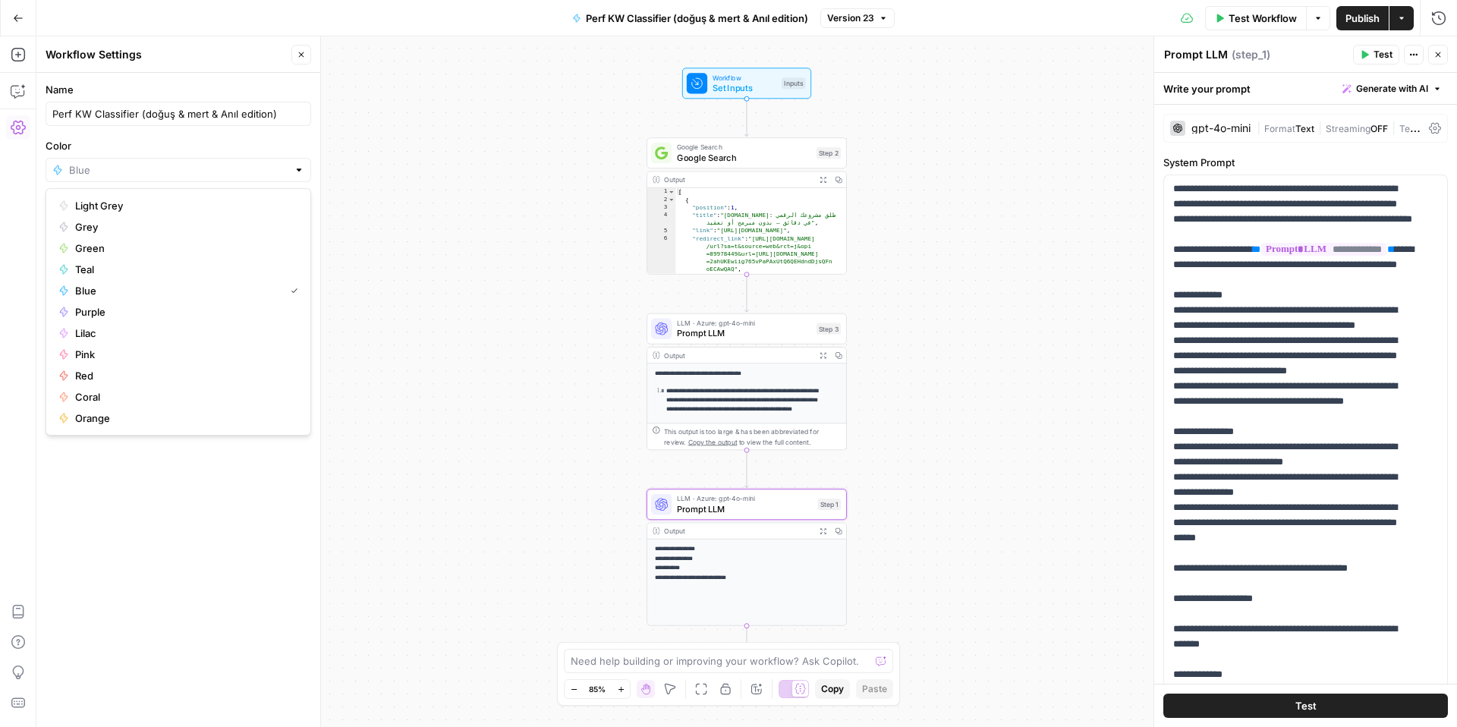
type input "Blue"
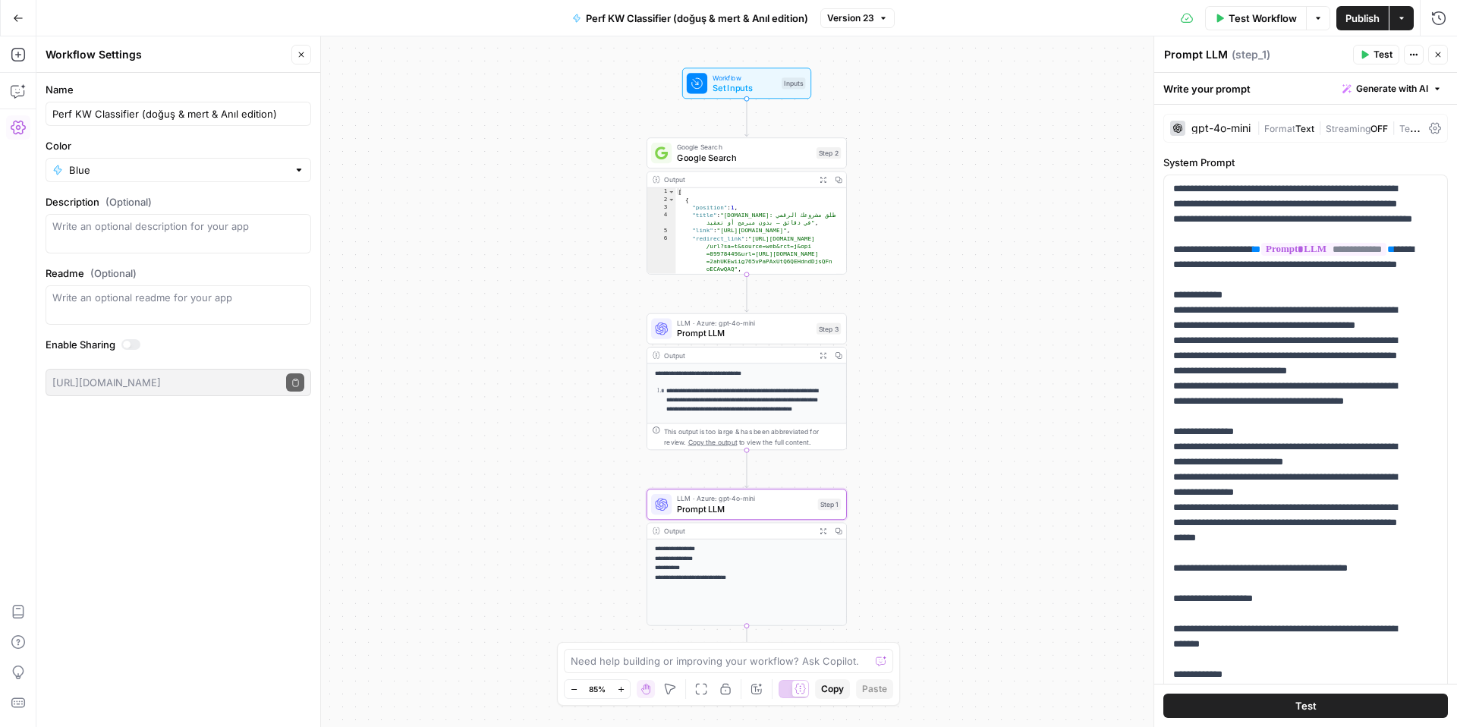
click at [397, 105] on div "**********" at bounding box center [746, 381] width 1421 height 691
click at [1320, 18] on icon "button" at bounding box center [1318, 18] width 9 height 9
click at [1399, 19] on icon "button" at bounding box center [1401, 18] width 9 height 9
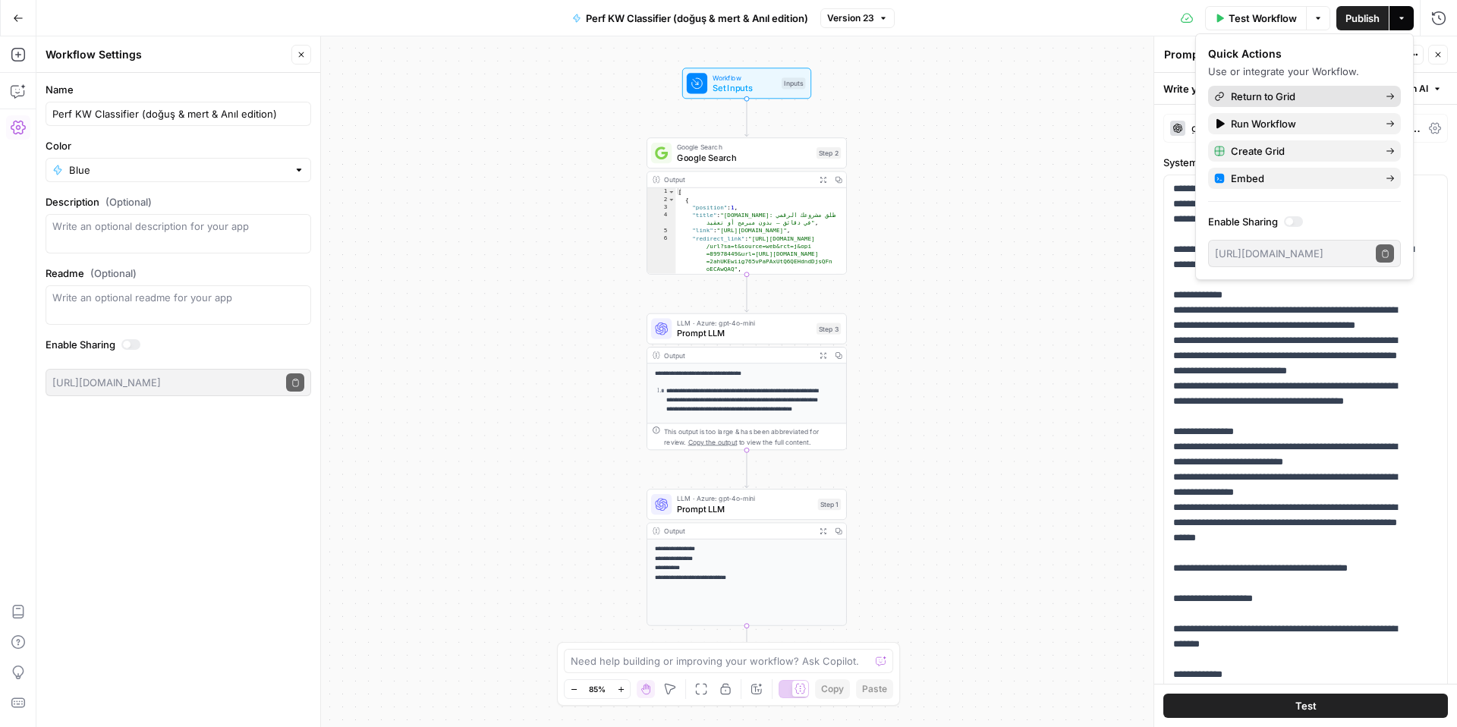
click at [1282, 93] on span "Return to Grid" at bounding box center [1302, 96] width 143 height 15
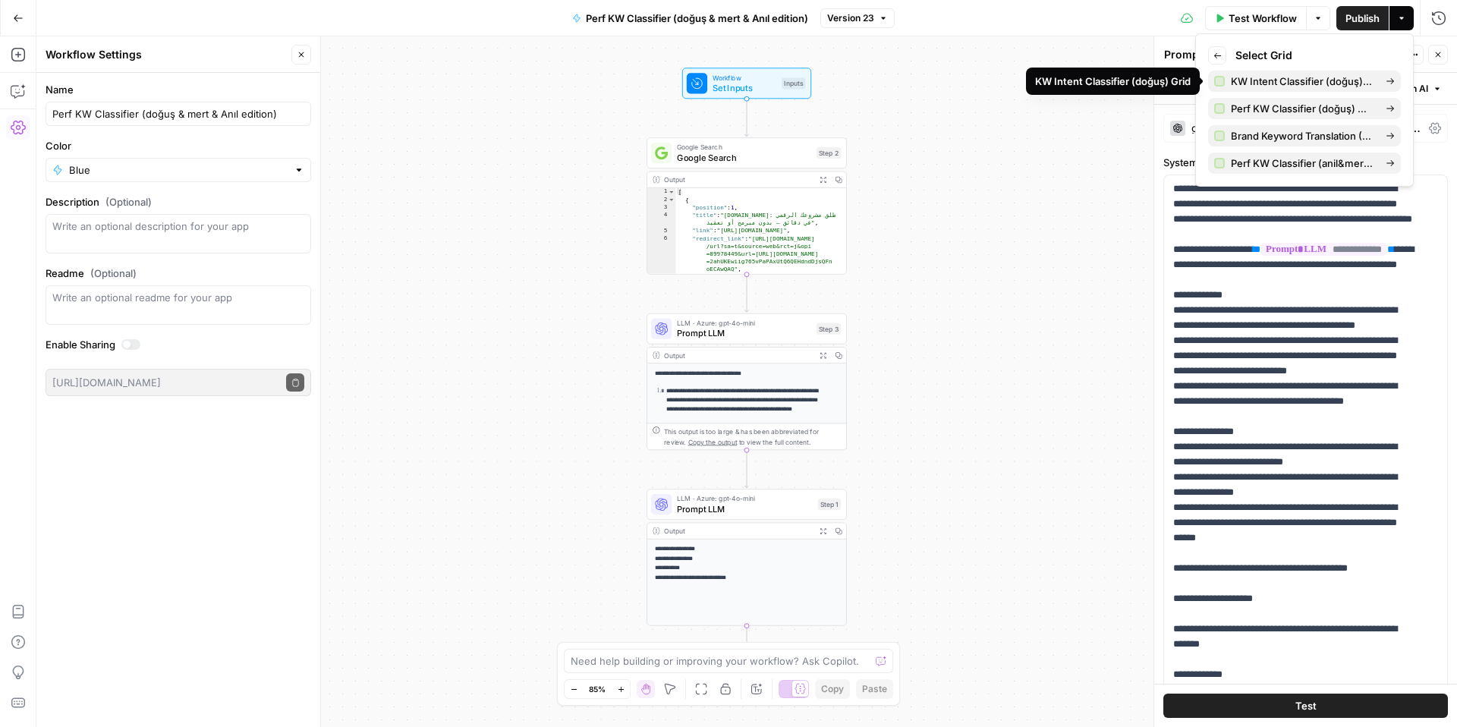
click at [1221, 52] on icon "button" at bounding box center [1218, 56] width 8 height 8
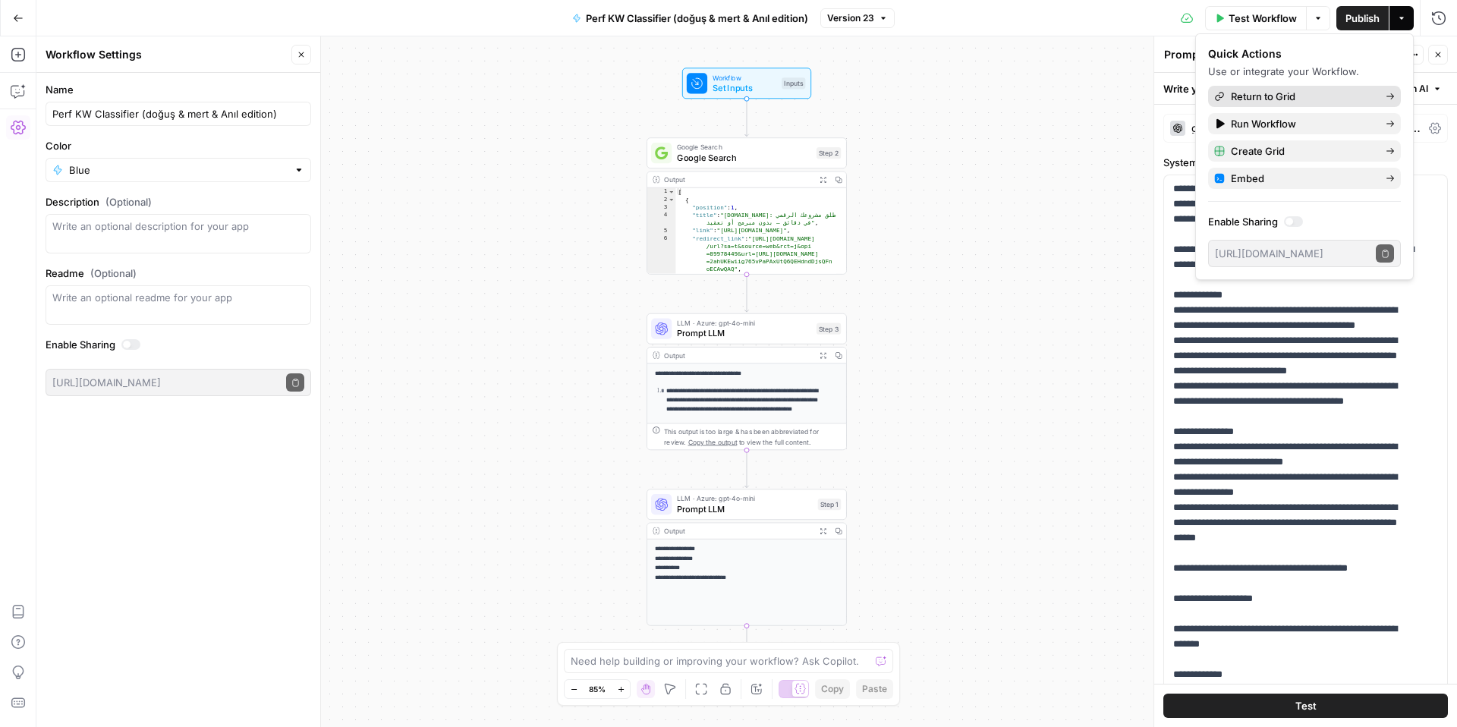
click at [1340, 95] on span "Return to Grid" at bounding box center [1302, 96] width 143 height 15
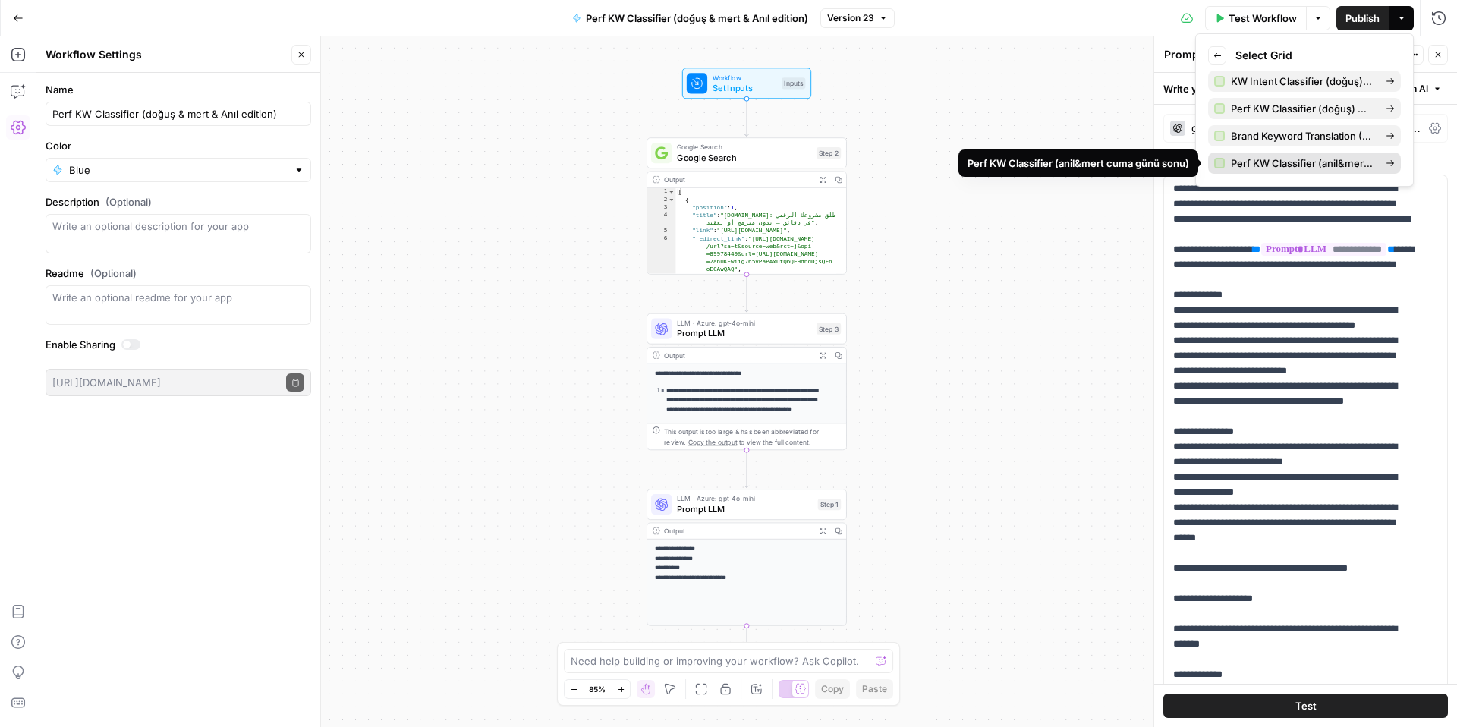
click at [1288, 167] on span "Perf KW Classifier (anil&mert cuma günü sonu)" at bounding box center [1302, 163] width 143 height 15
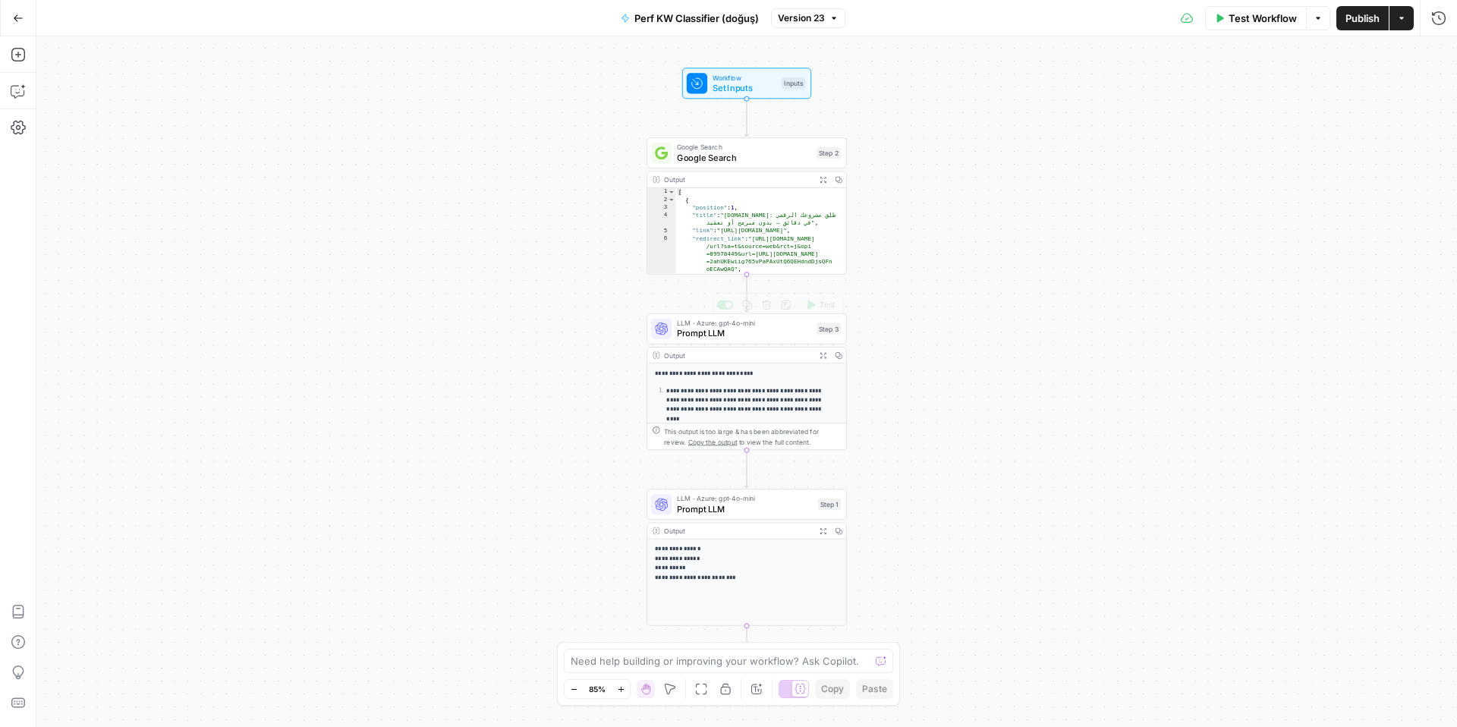
click at [758, 373] on p "**********" at bounding box center [742, 373] width 174 height 9
click at [759, 505] on span "Prompt LLM" at bounding box center [745, 508] width 136 height 13
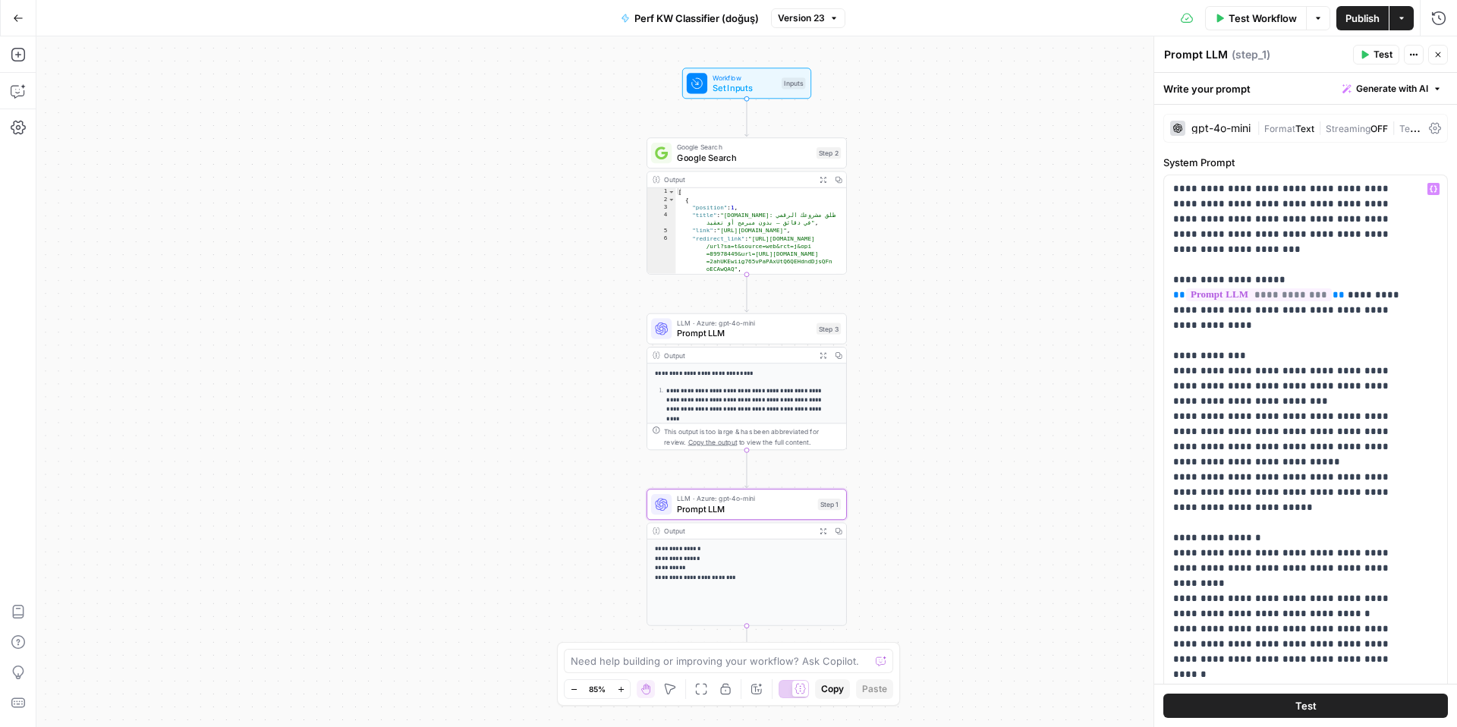
scroll to position [365, 0]
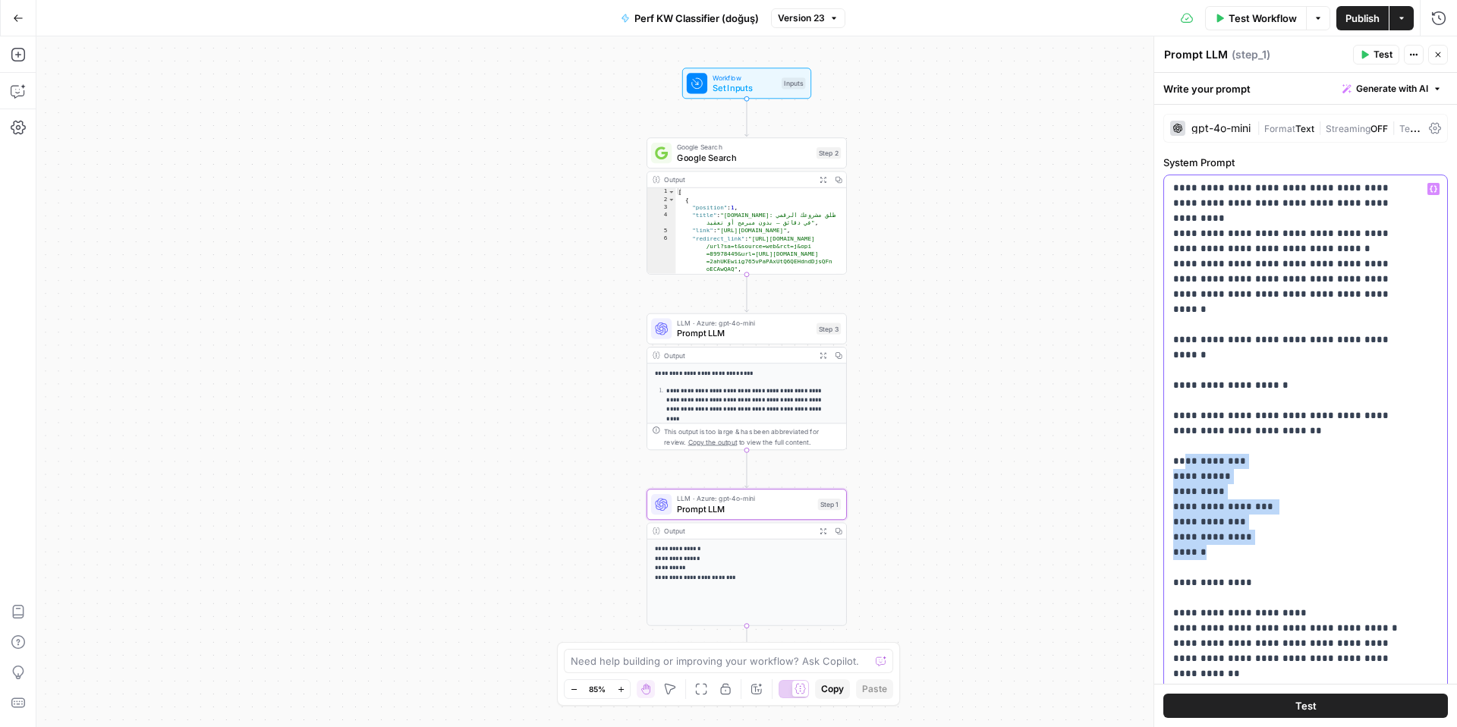
drag, startPoint x: 1181, startPoint y: 386, endPoint x: 1235, endPoint y: 475, distance: 104.5
click at [1235, 475] on p "**********" at bounding box center [1294, 301] width 242 height 971
copy p "**********"
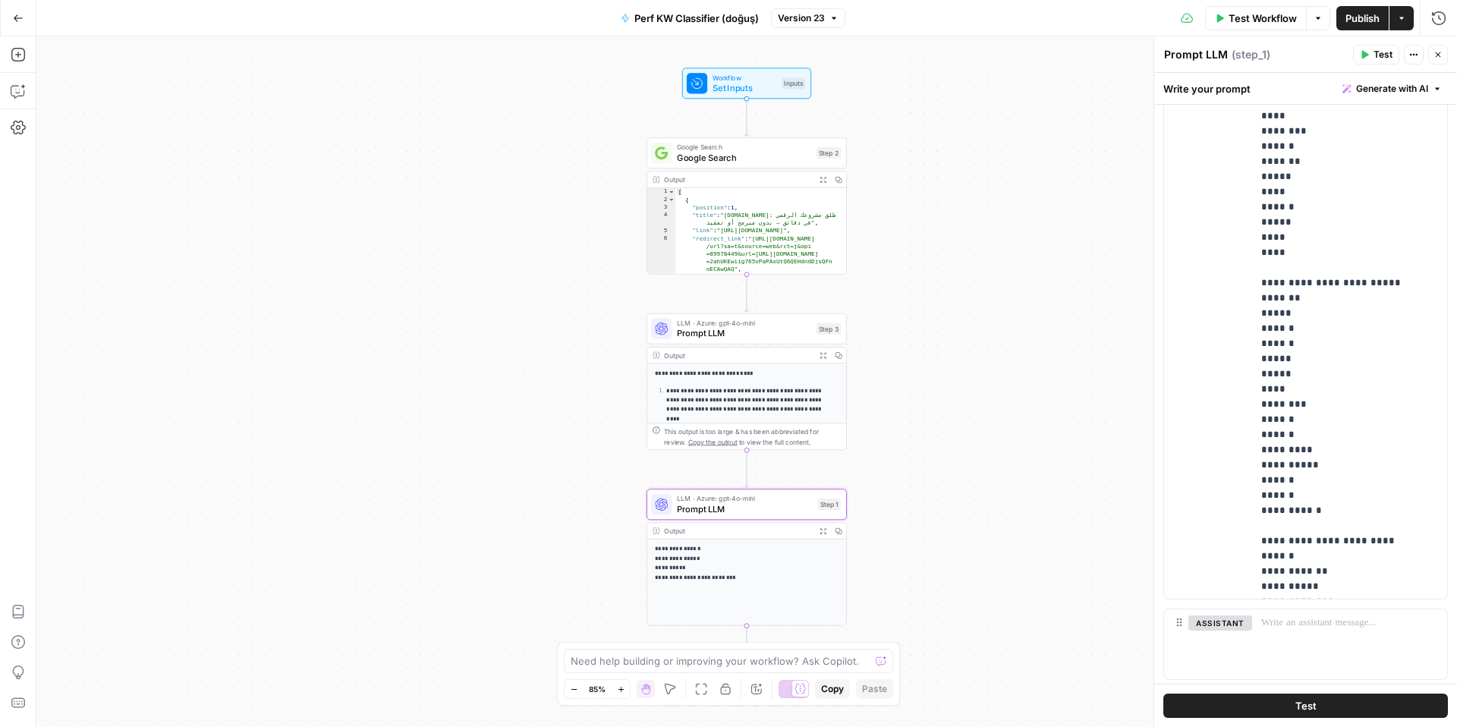
scroll to position [123, 0]
